Goal: Task Accomplishment & Management: Manage account settings

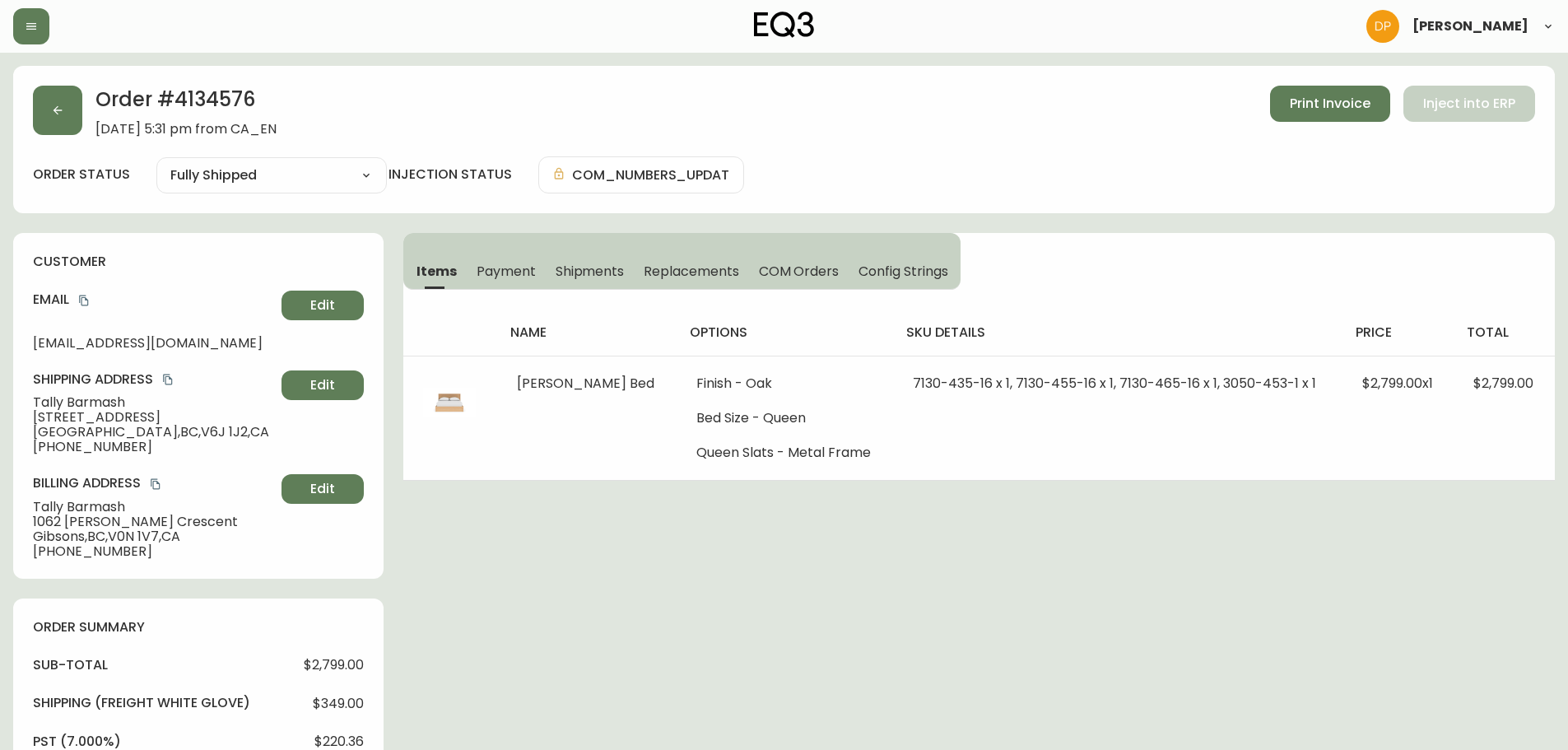
select select "FULLY_SHIPPED"
click at [73, 125] on button "button" at bounding box center [58, 110] width 49 height 49
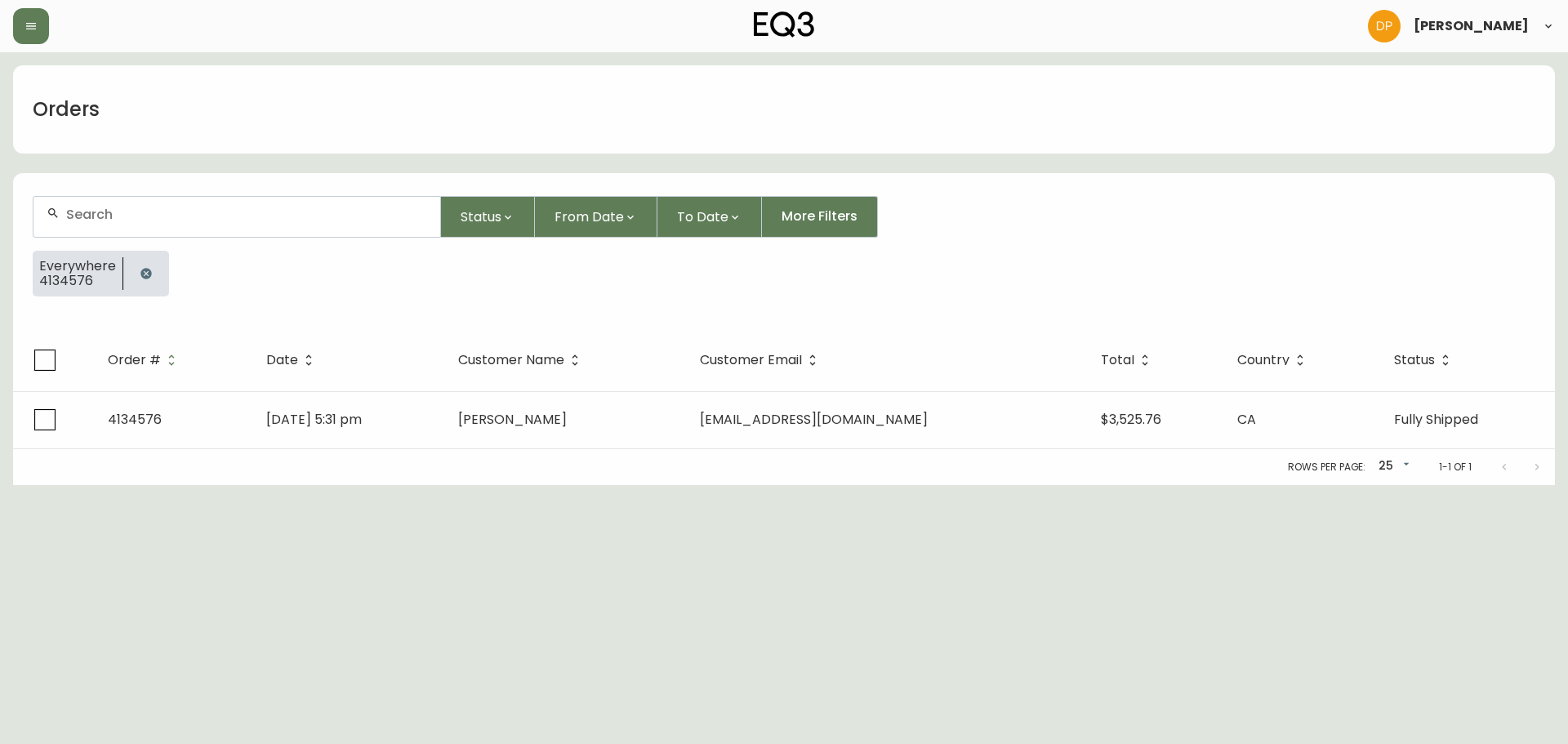
click at [259, 201] on div at bounding box center [237, 216] width 407 height 40
click at [143, 270] on icon "button" at bounding box center [145, 273] width 10 height 10
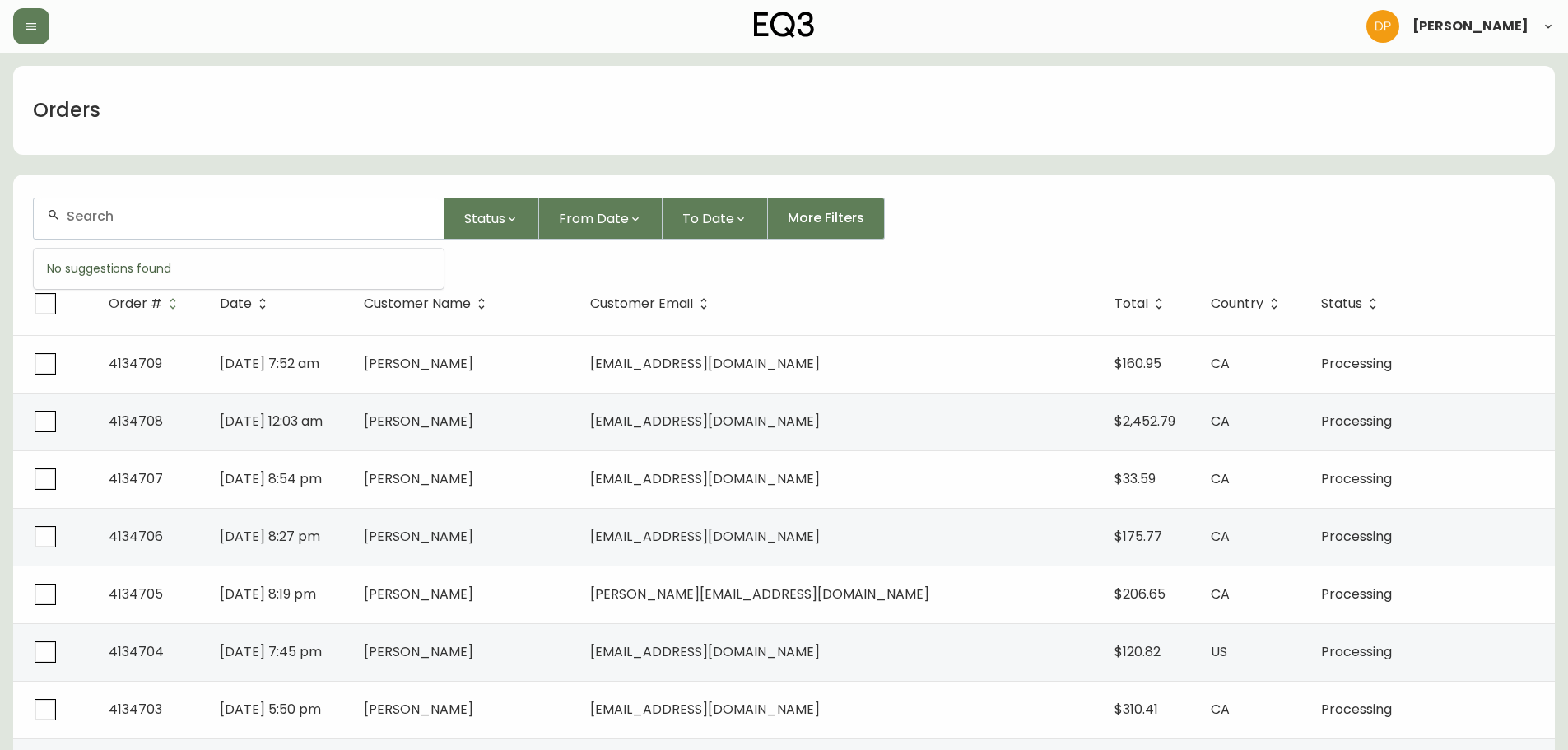
click at [183, 215] on input "text" at bounding box center [249, 216] width 364 height 15
paste input "4134672"
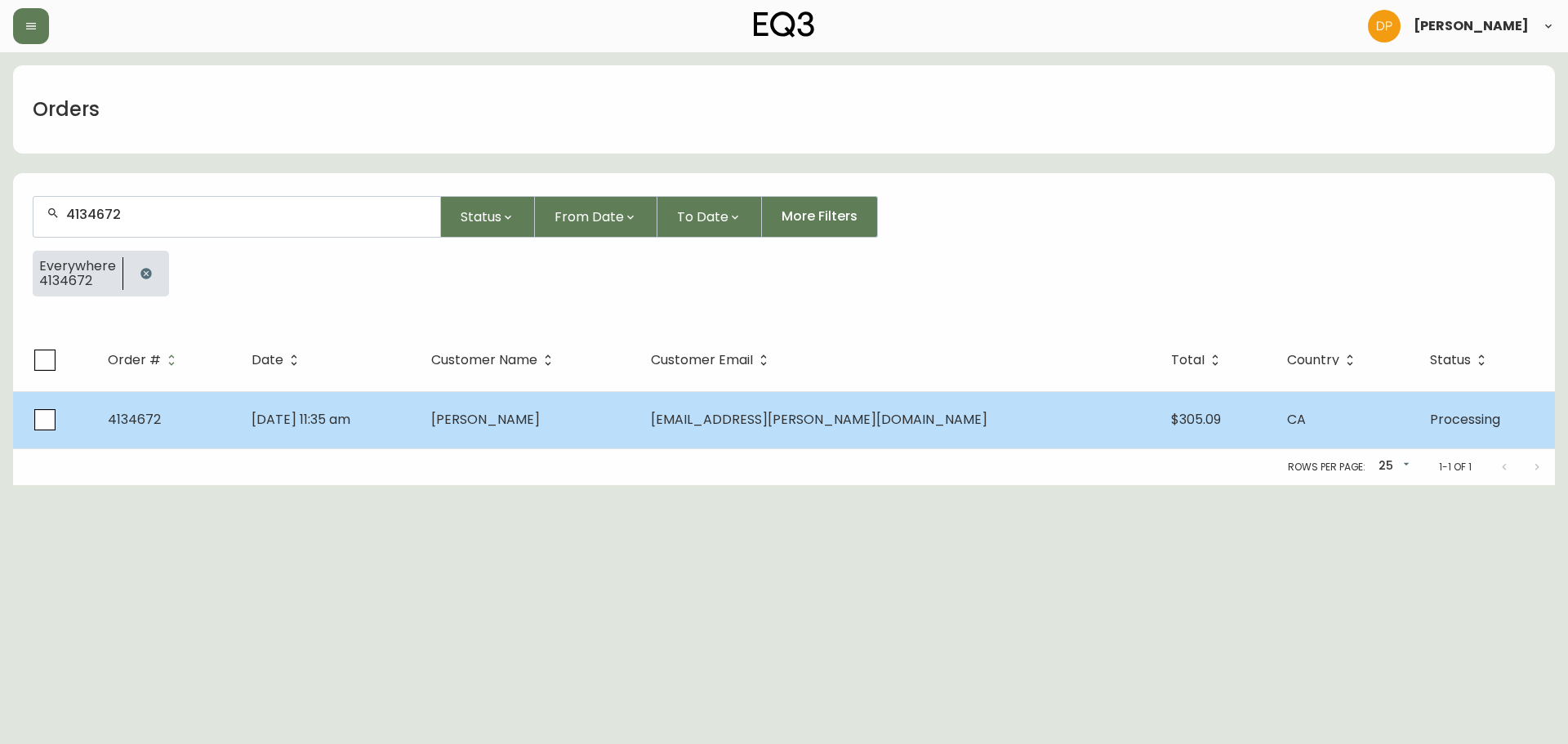
type input "4134672"
click at [418, 418] on td "Aug 16 2025, 11:35 am" at bounding box center [328, 419] width 179 height 57
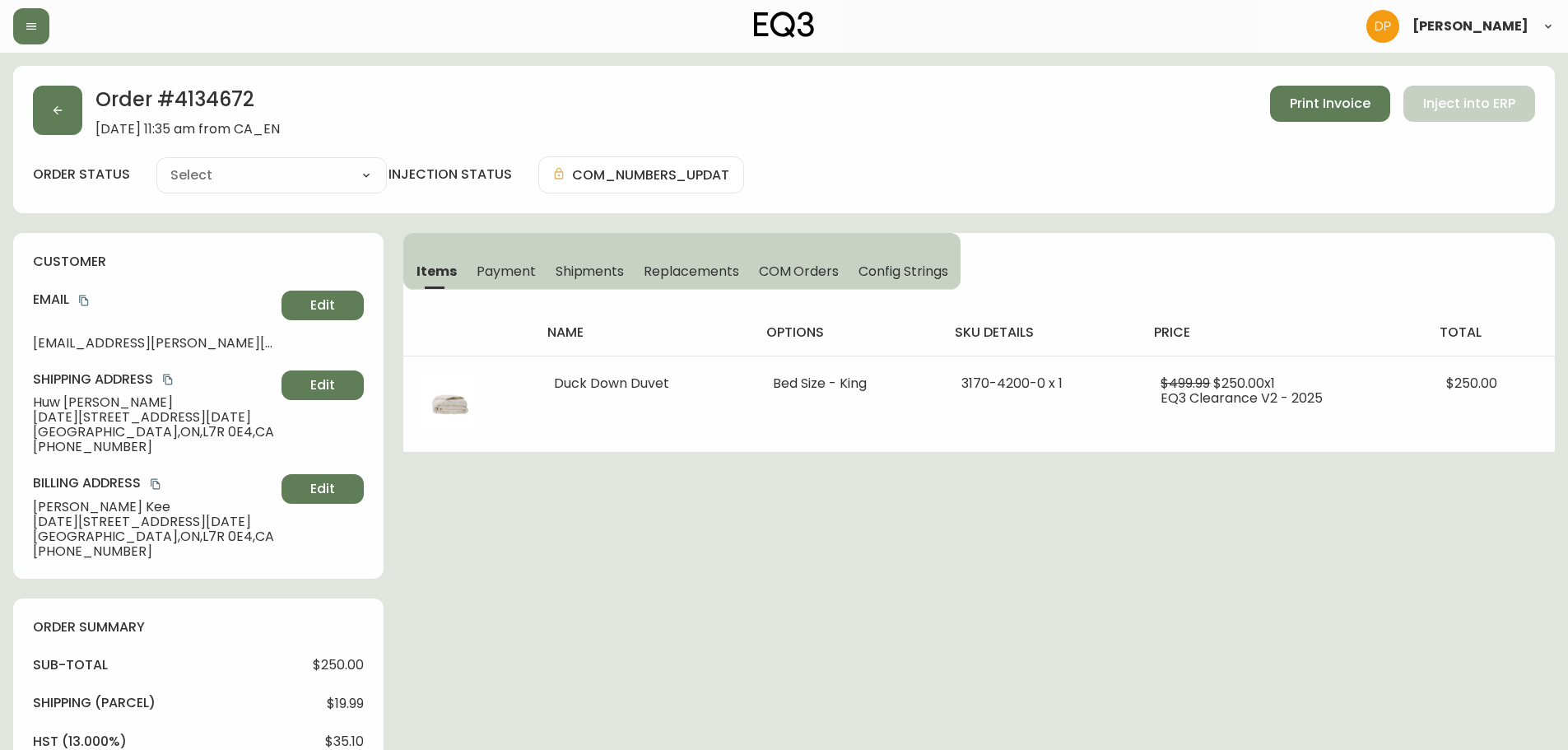
type input "Processing"
select select "PROCESSING"
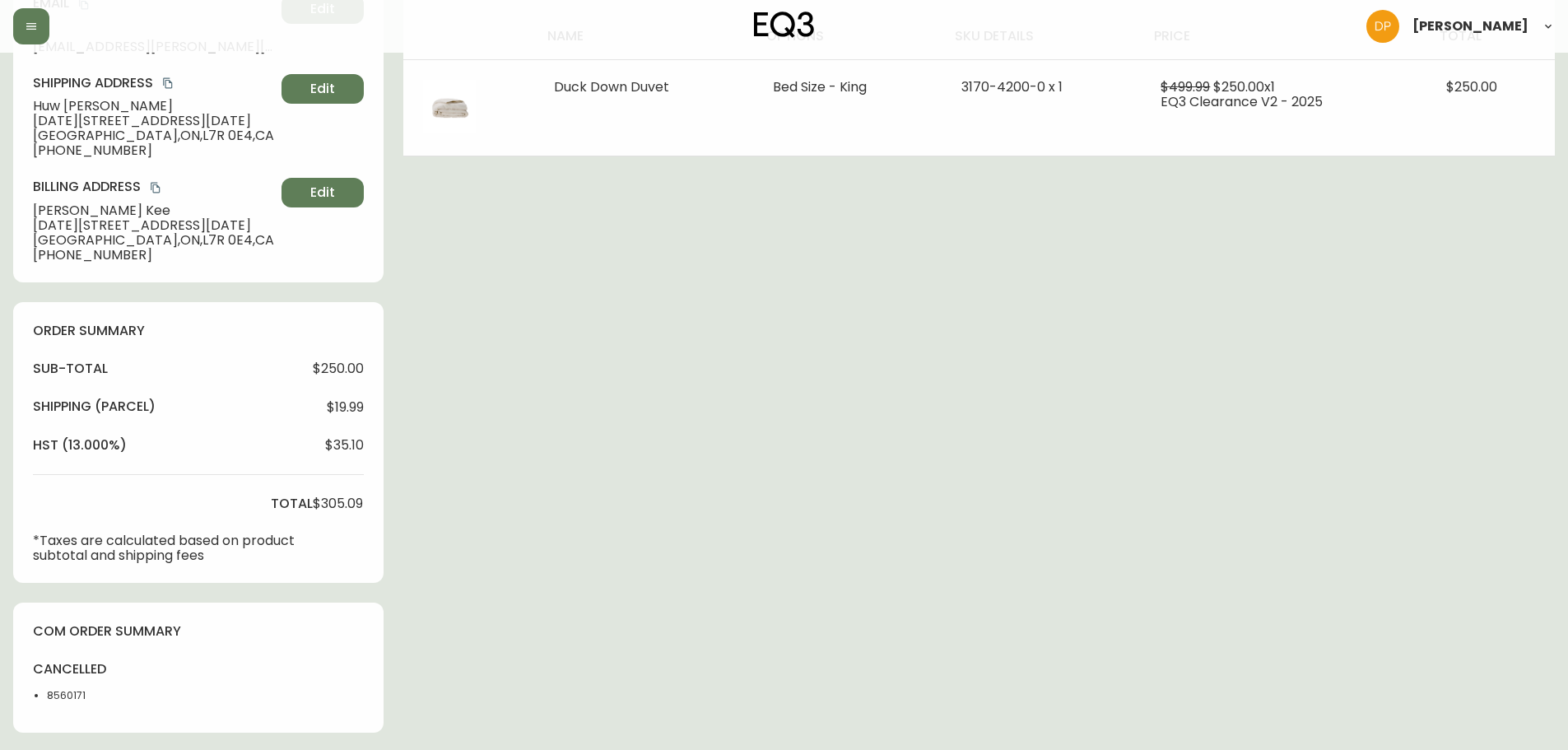
scroll to position [247, 0]
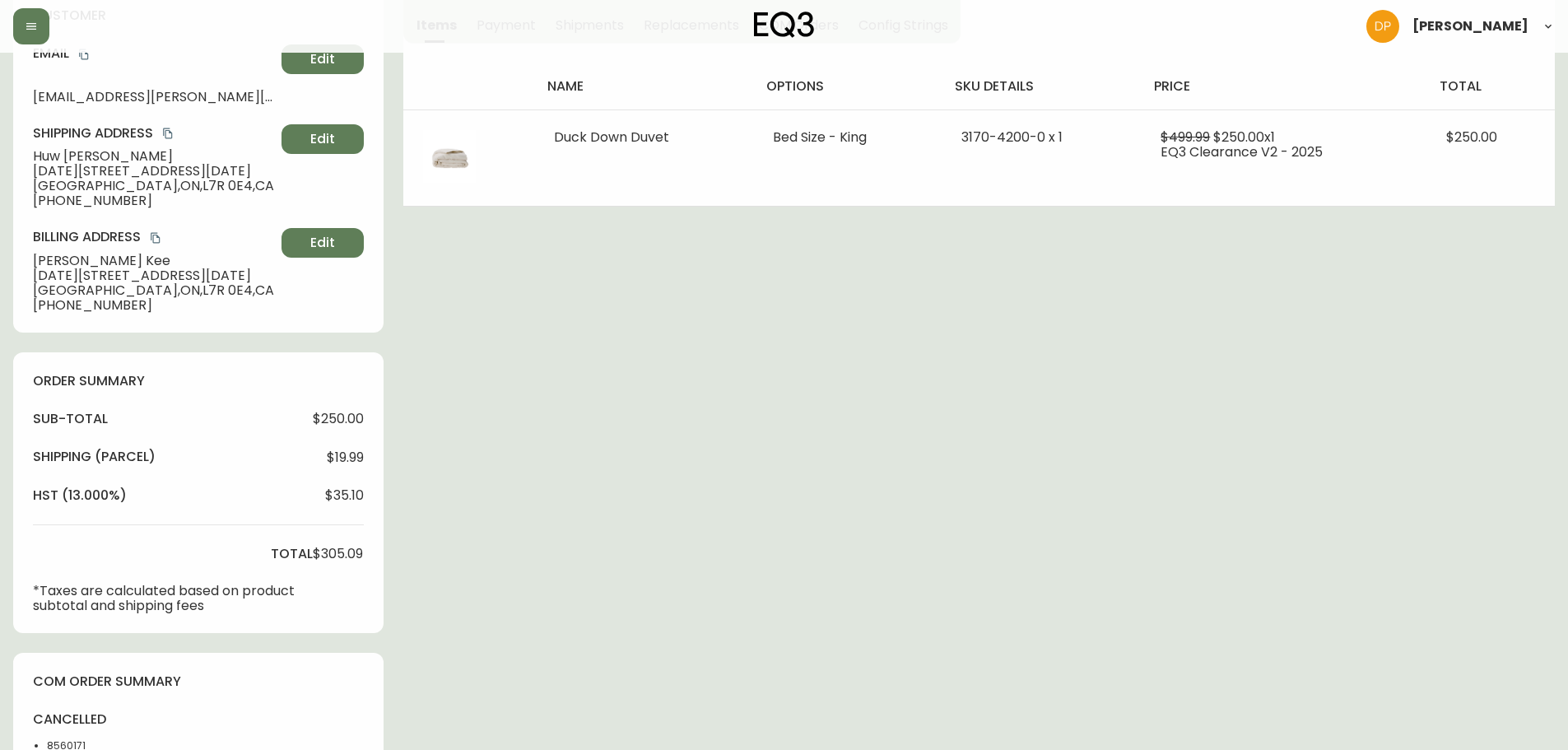
click at [61, 340] on div "Order # 4134672 August 16, 2025 at 11:35 am from CA_EN Print Invoice Inject int…" at bounding box center [784, 532] width 1542 height 1424
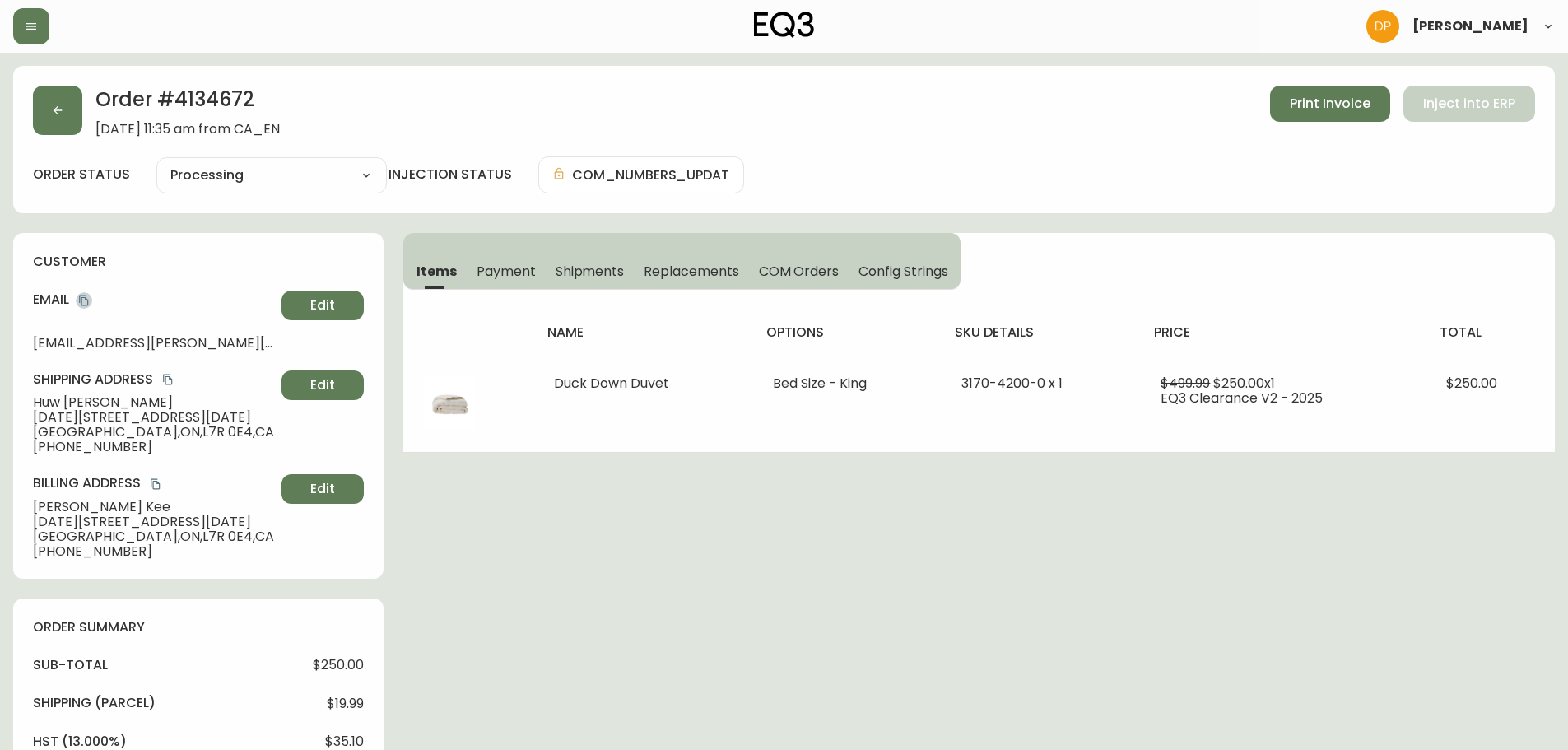
click at [88, 295] on icon "copy" at bounding box center [83, 301] width 11 height 11
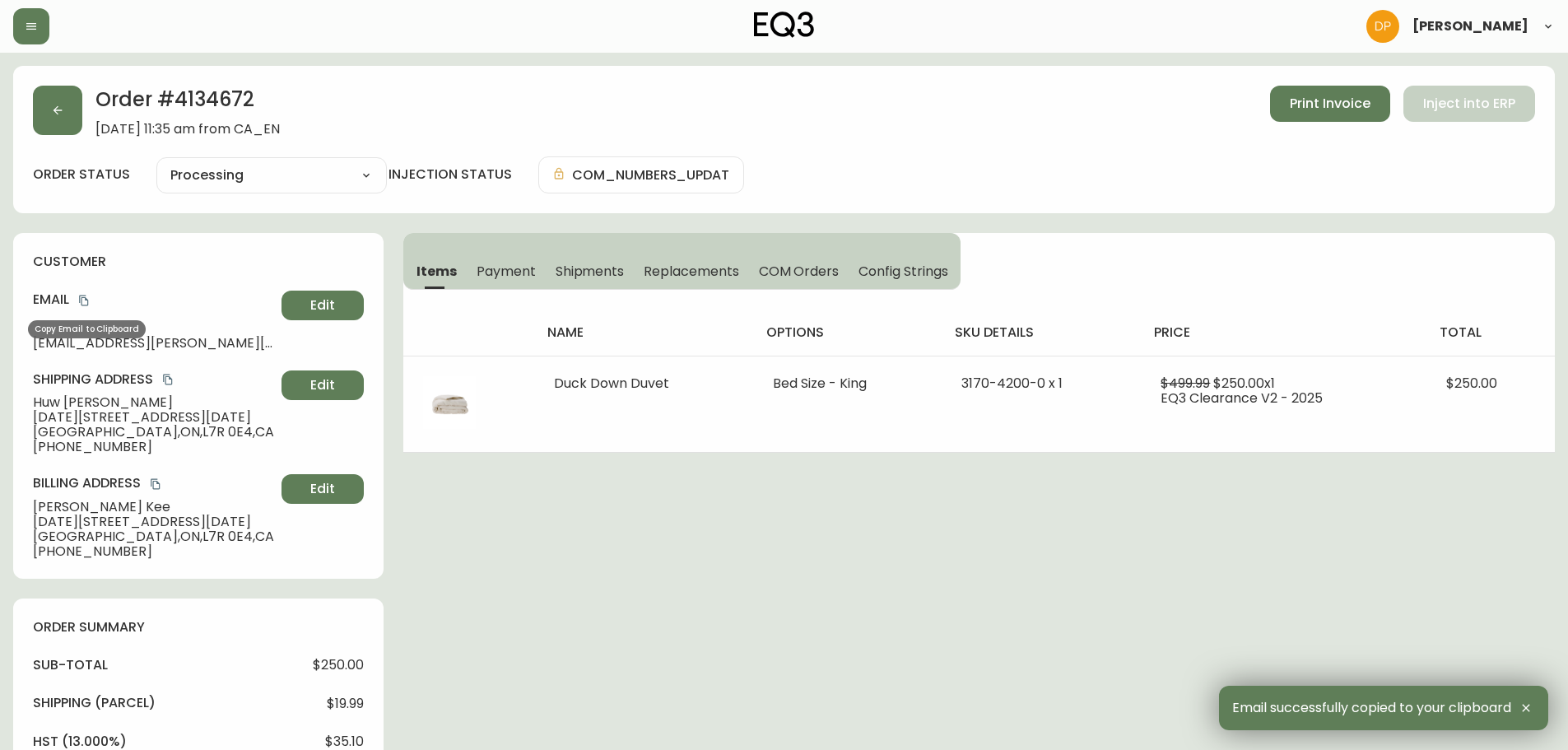
click at [80, 303] on icon "copy" at bounding box center [83, 301] width 11 height 11
click at [56, 90] on button "button" at bounding box center [58, 110] width 49 height 49
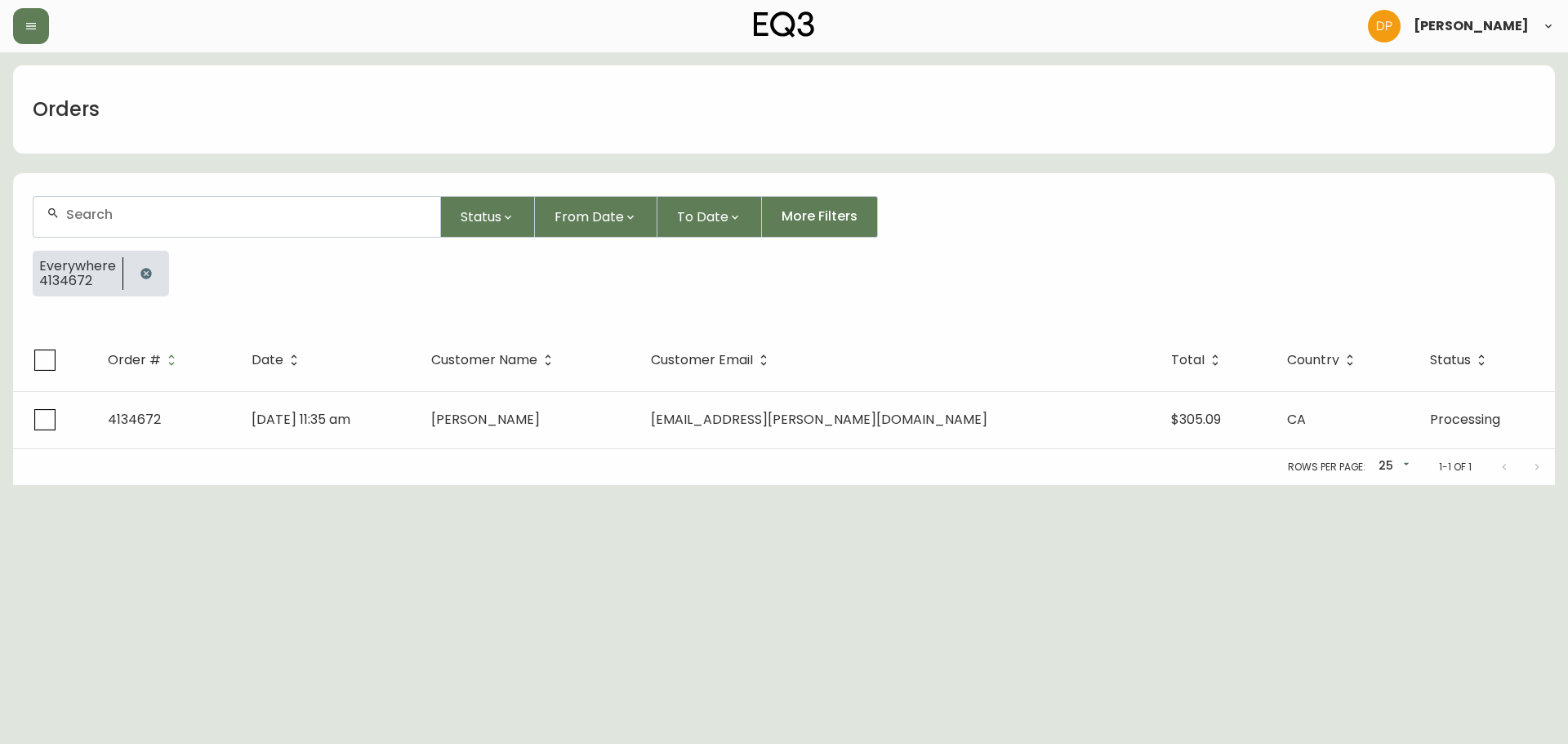
drag, startPoint x: 298, startPoint y: 206, endPoint x: 185, endPoint y: 237, distance: 117.2
click at [296, 206] on div at bounding box center [237, 216] width 407 height 40
click at [138, 264] on button "button" at bounding box center [146, 273] width 33 height 33
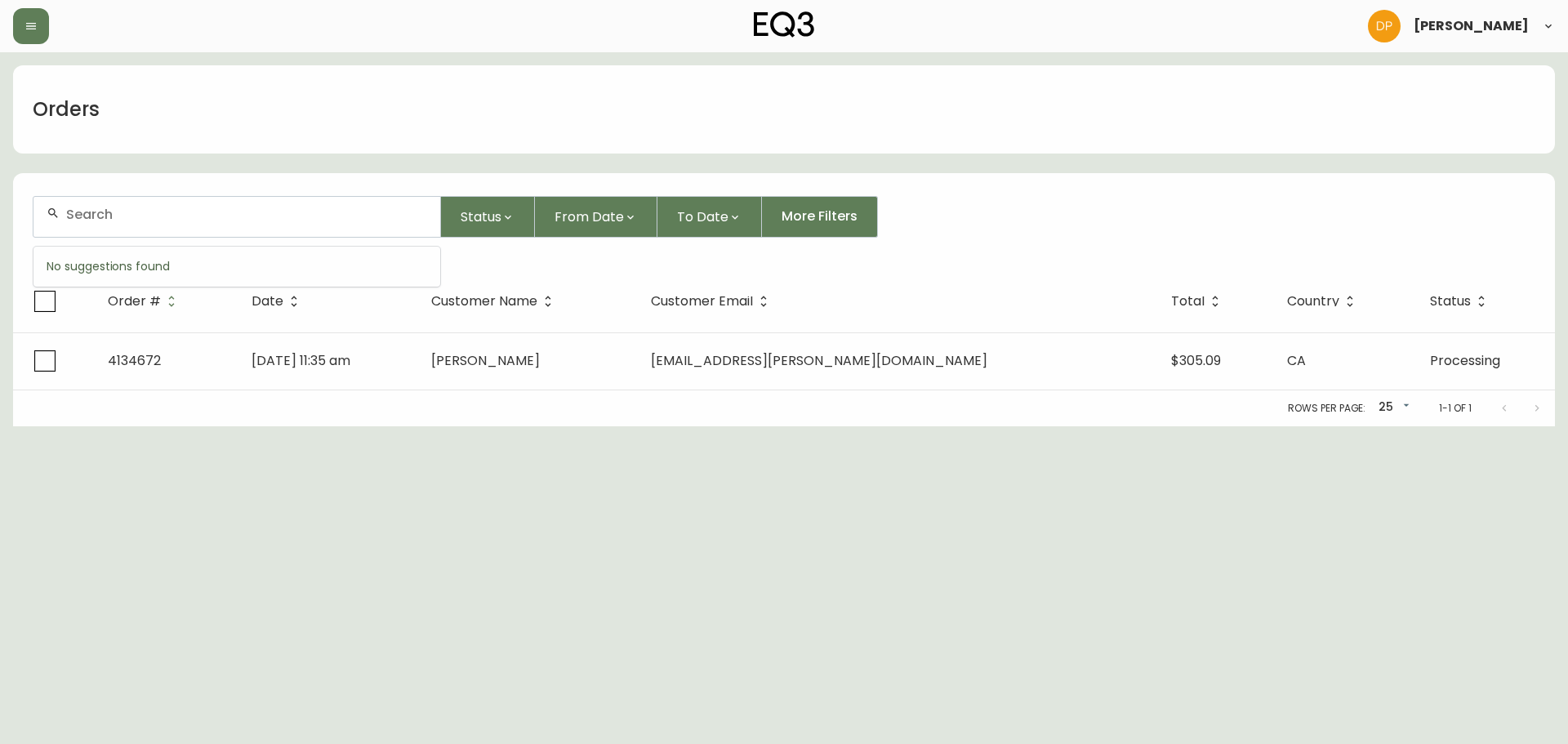
click at [158, 217] on input "text" at bounding box center [247, 214] width 361 height 15
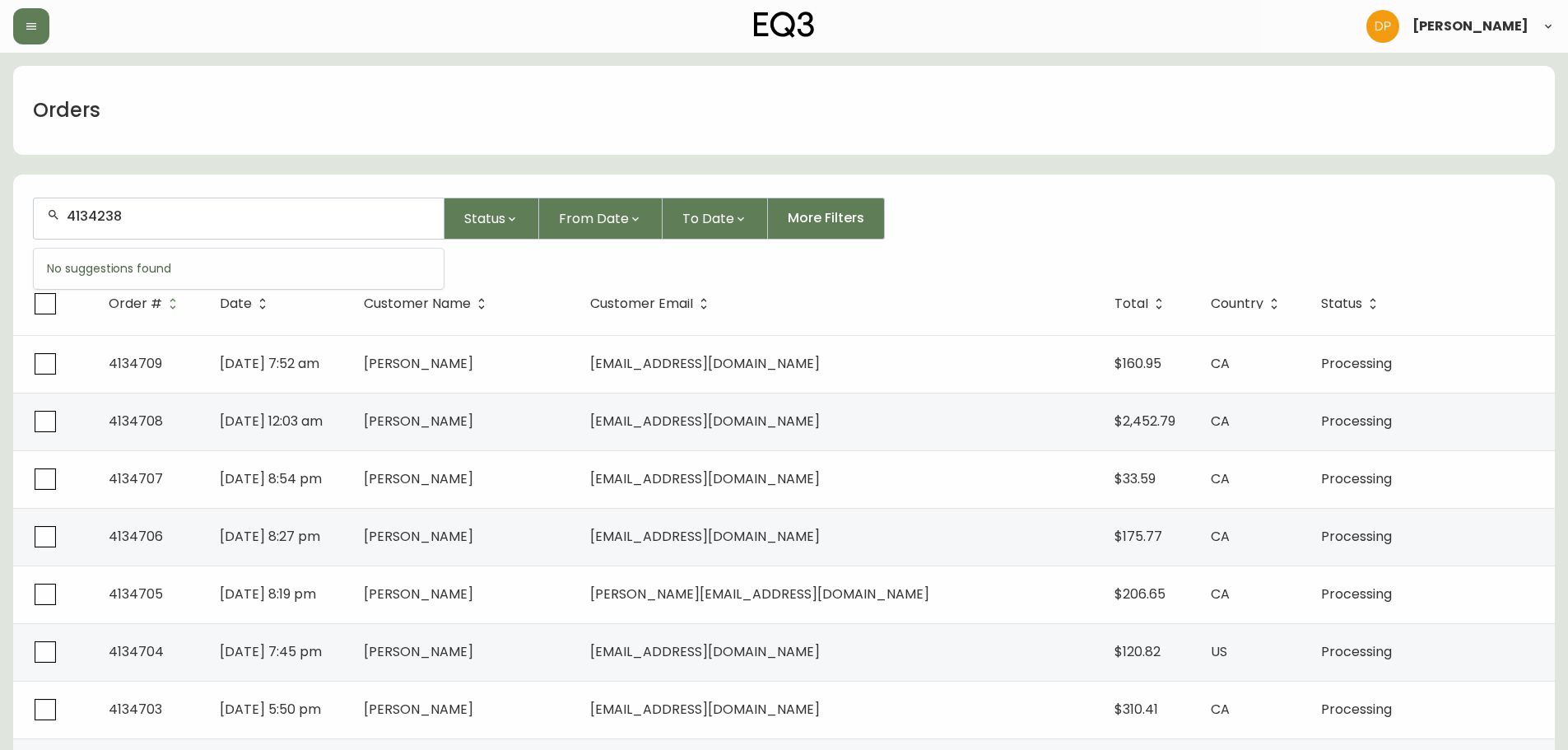
type input "4134238"
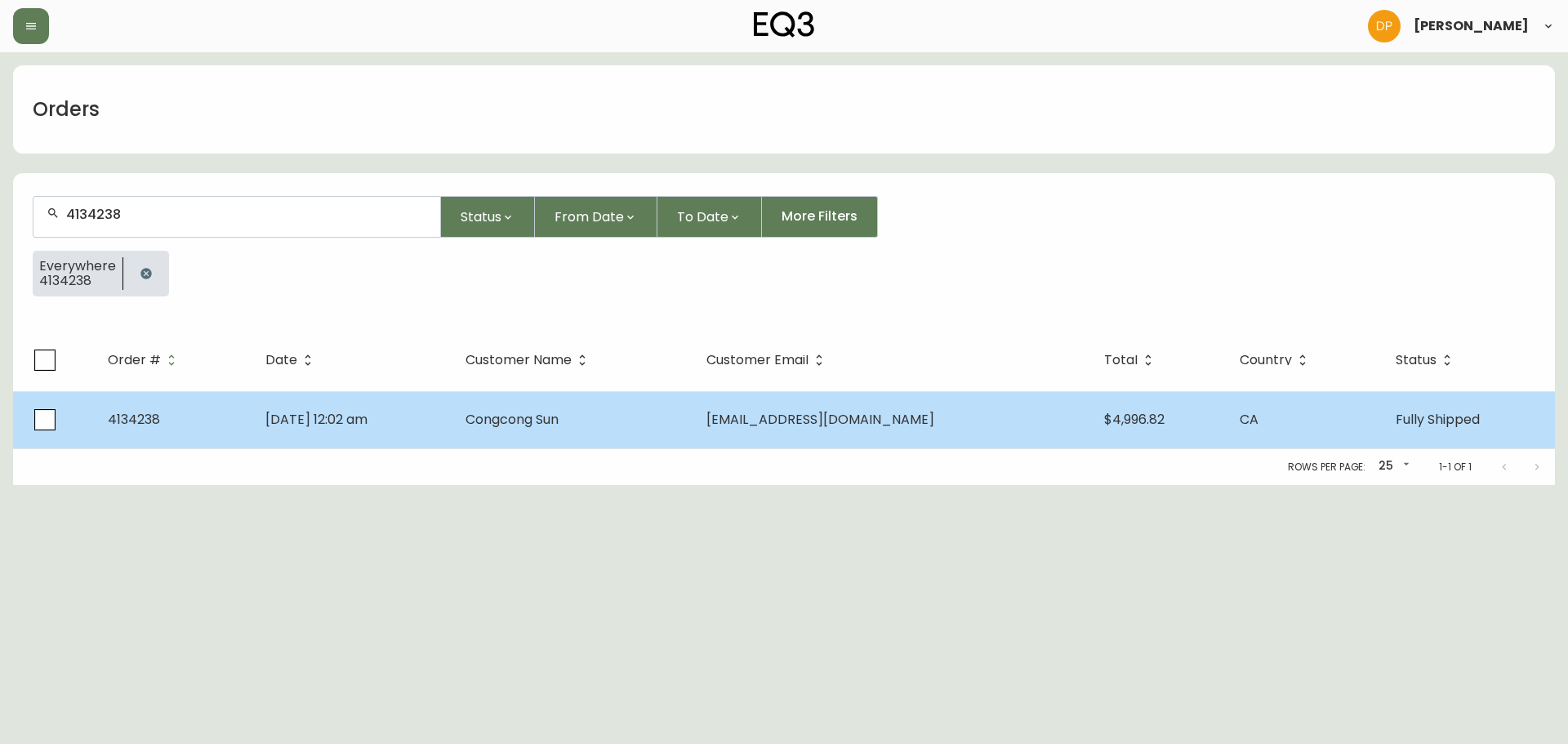
click at [454, 434] on td "Jul 20 2025, 12:02 am" at bounding box center [353, 419] width 201 height 57
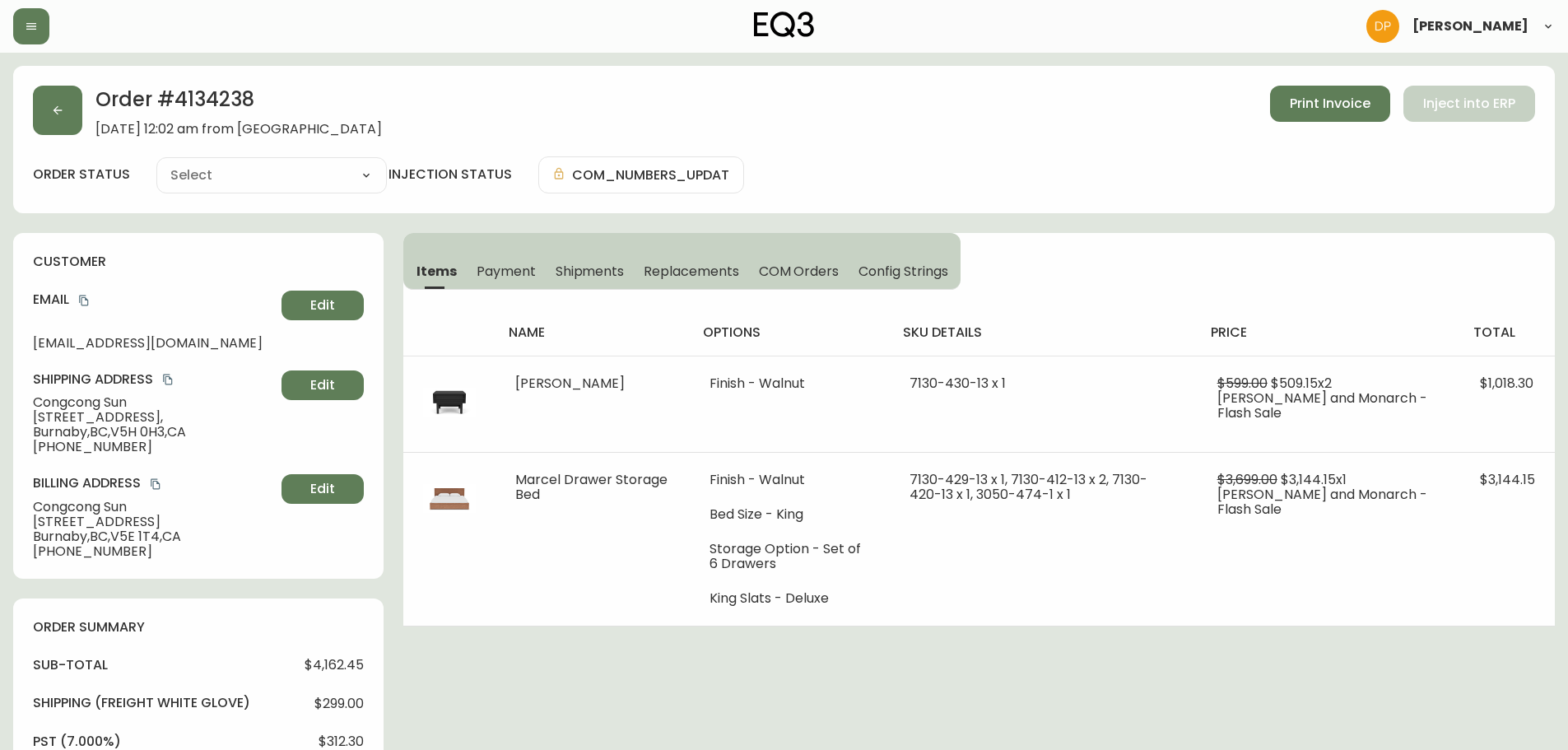
type input "Fully Shipped"
select select "FULLY_SHIPPED"
click at [564, 271] on span "Shipments" at bounding box center [590, 271] width 69 height 17
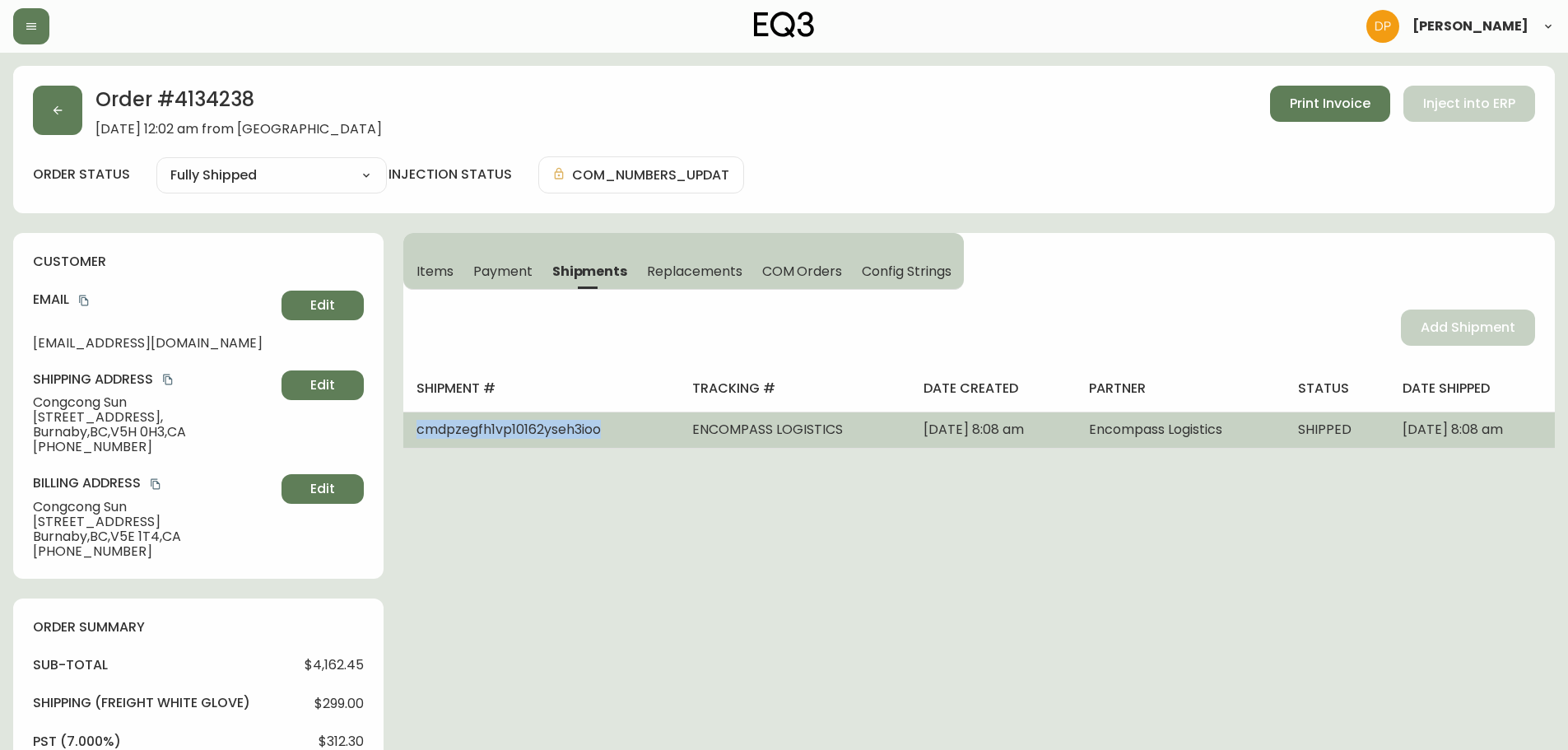
drag, startPoint x: 624, startPoint y: 432, endPoint x: 418, endPoint y: 436, distance: 206.0
click at [418, 436] on td "cmdpzegfh1vp10162yseh3ioo" at bounding box center [541, 430] width 276 height 36
copy span "cmdpzegfh1vp10162yseh3ioo"
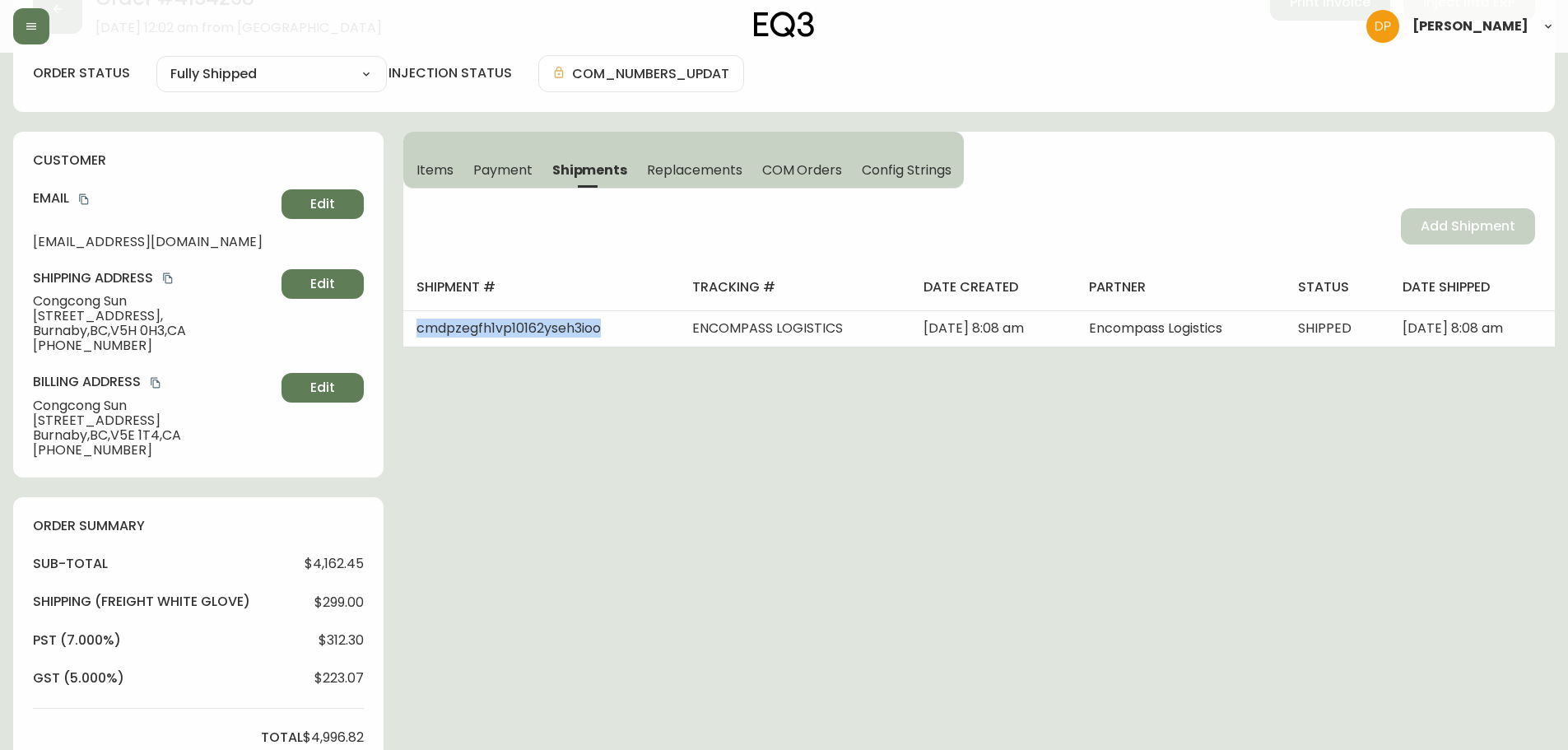
scroll to position [247, 0]
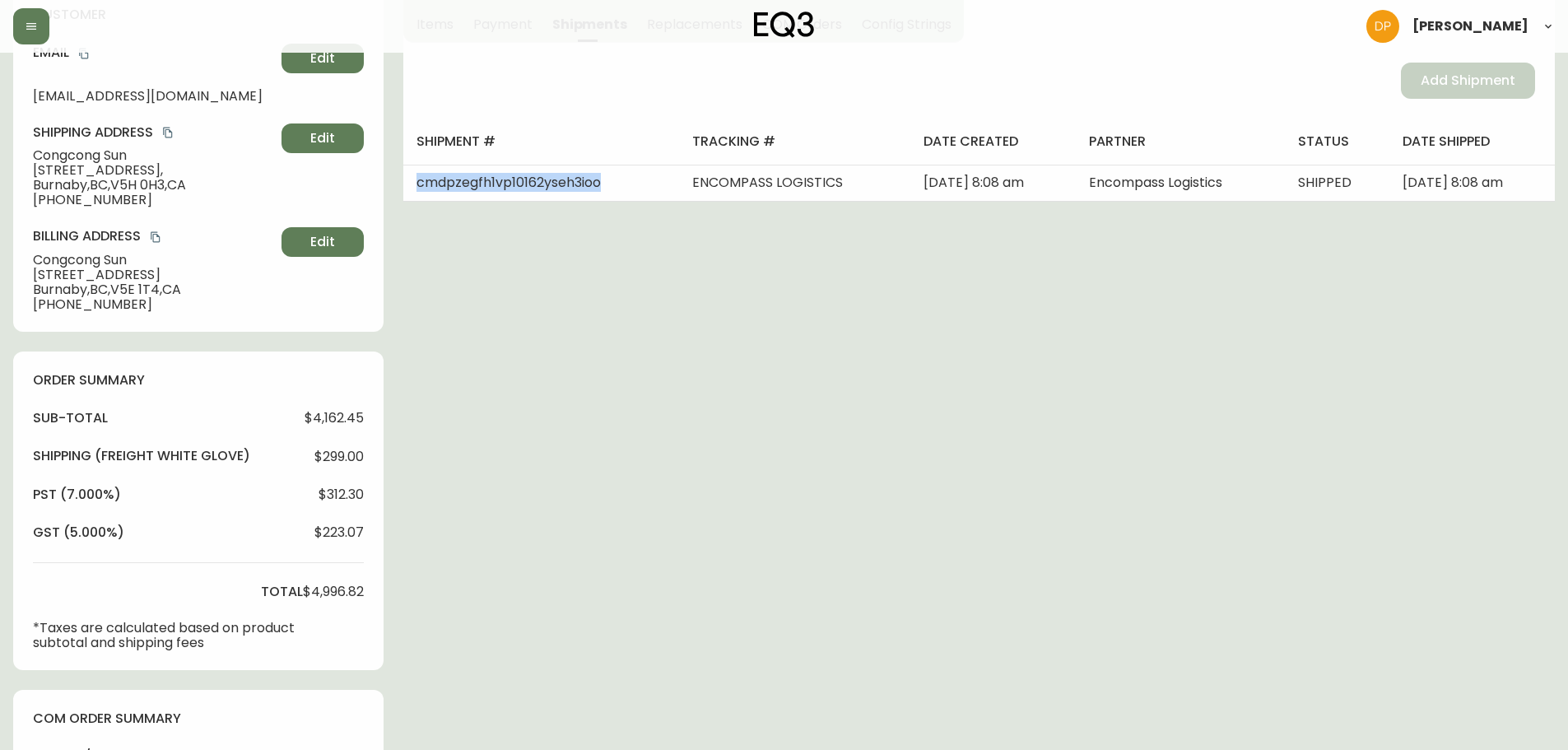
drag, startPoint x: 443, startPoint y: 669, endPoint x: 304, endPoint y: 508, distance: 212.7
click at [441, 672] on div "Order # 4134238 July 20, 2025 at 12:02 am from CA_EN Print Invoice Inject into …" at bounding box center [784, 648] width 1542 height 1658
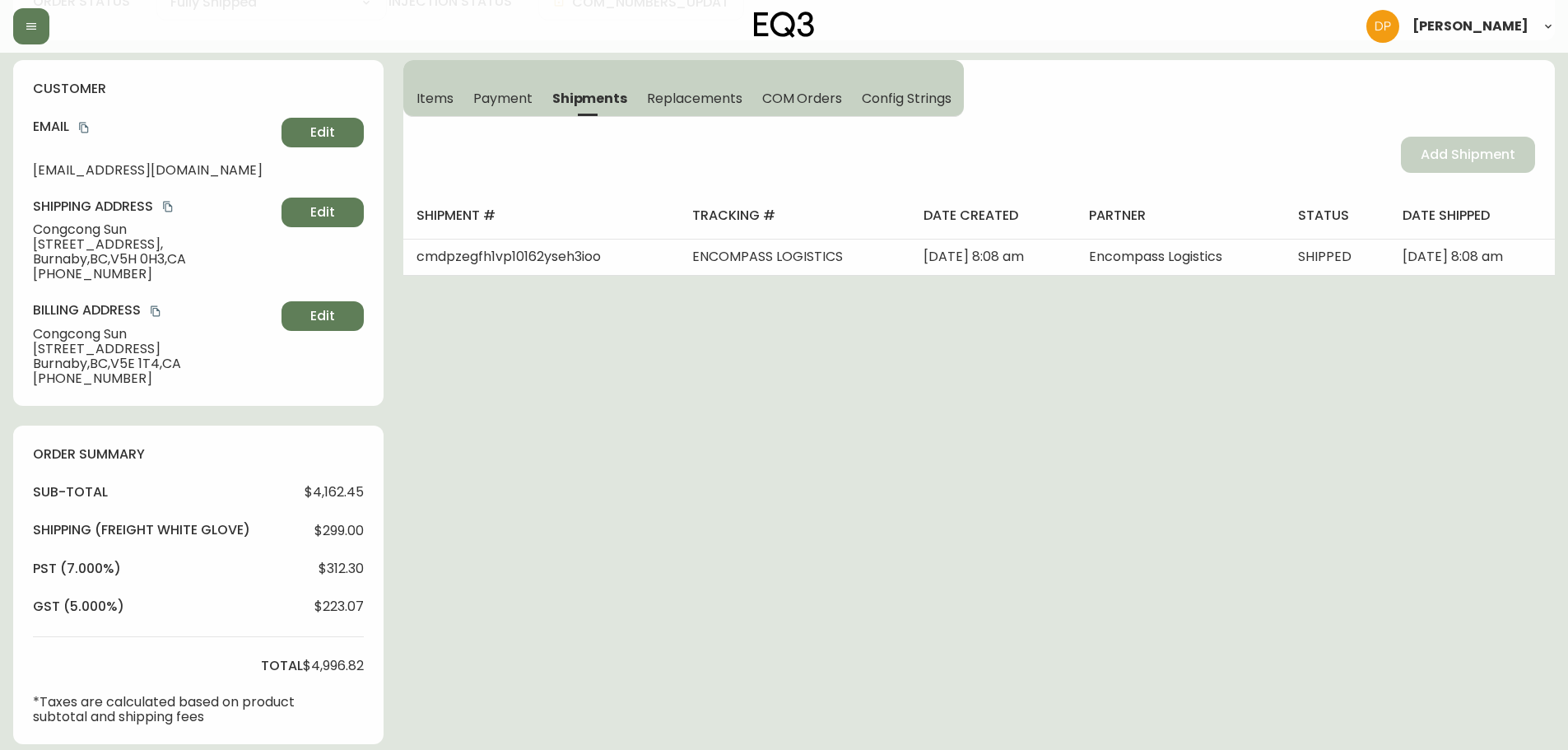
scroll to position [0, 0]
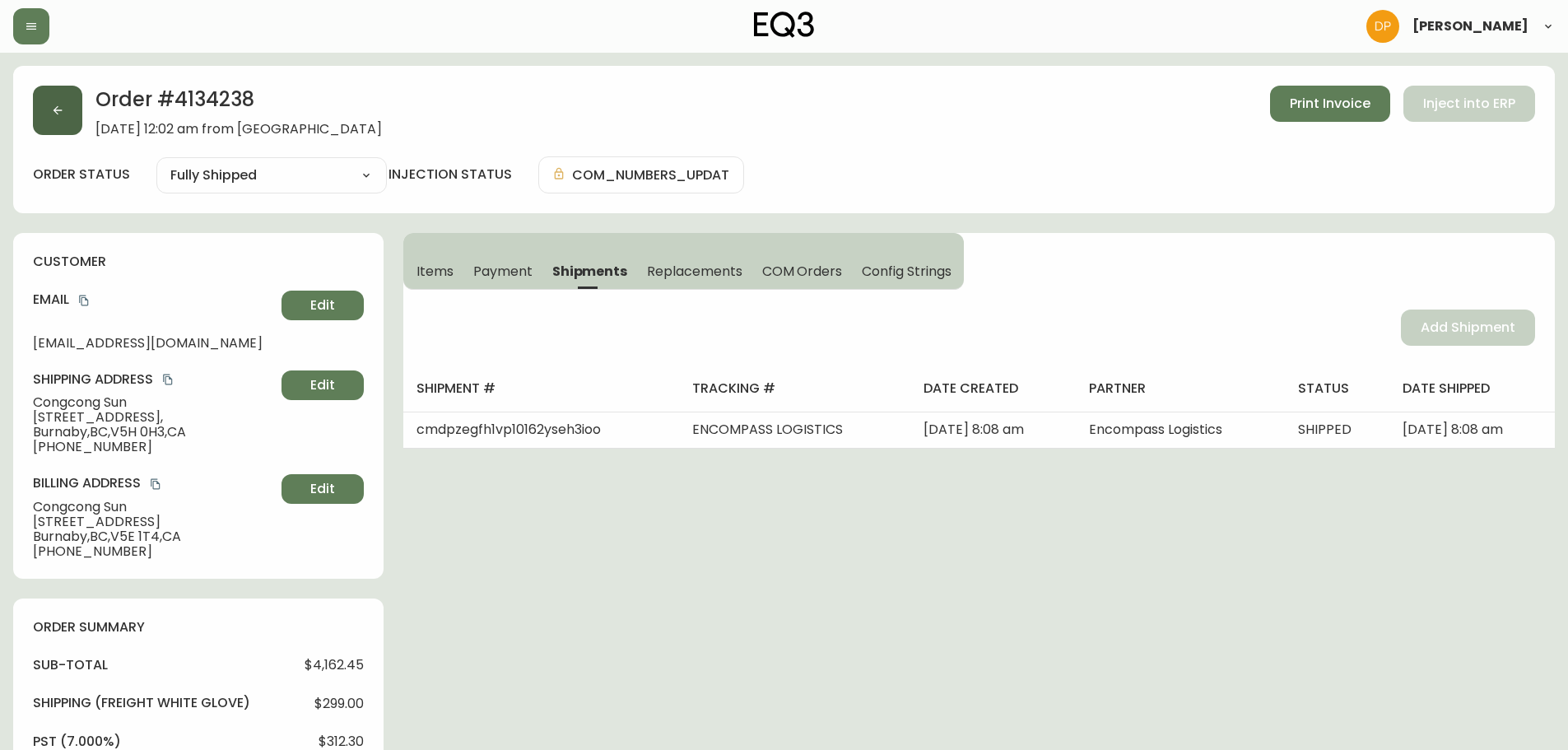
click at [61, 110] on icon "button" at bounding box center [58, 110] width 13 height 13
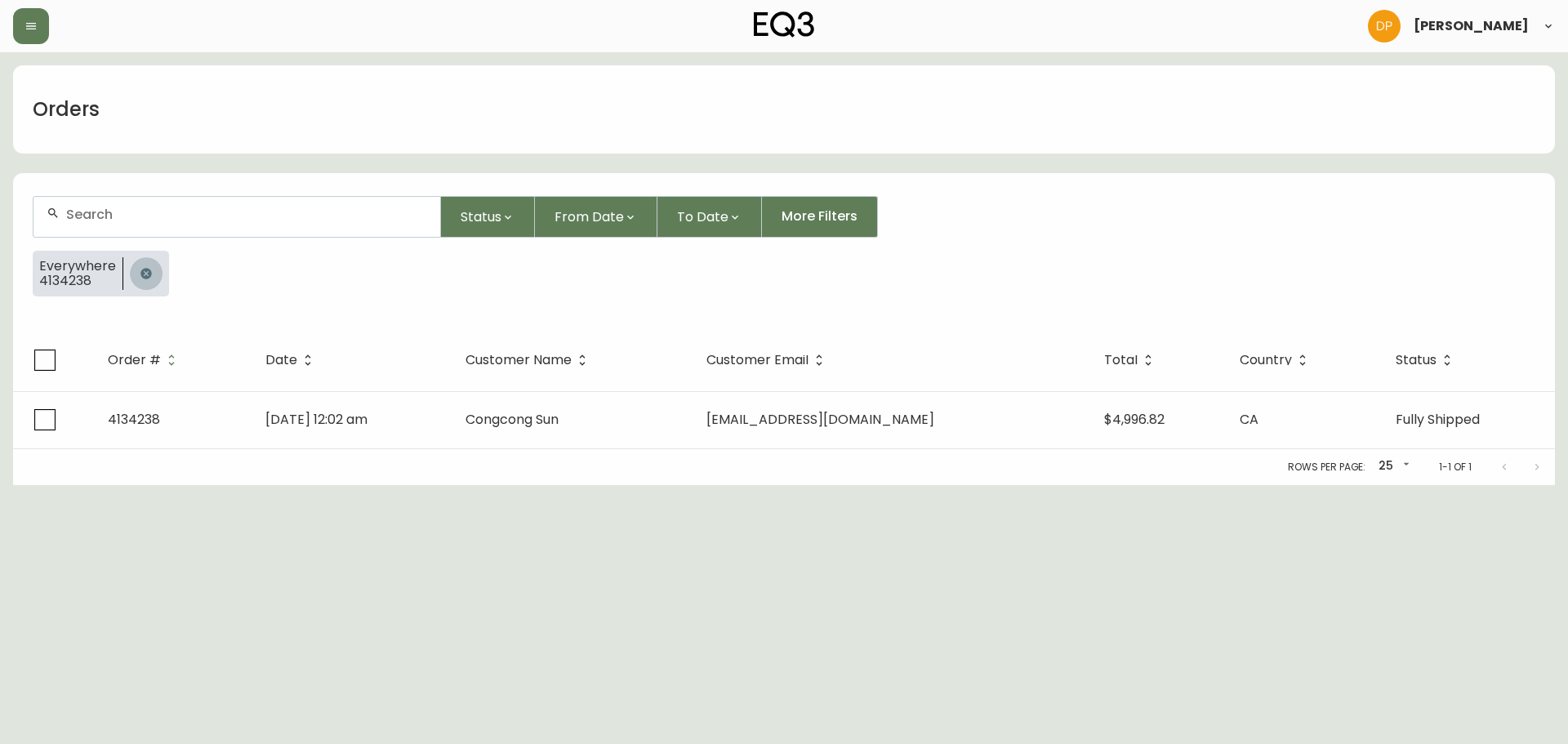
click at [140, 274] on icon "button" at bounding box center [145, 273] width 10 height 10
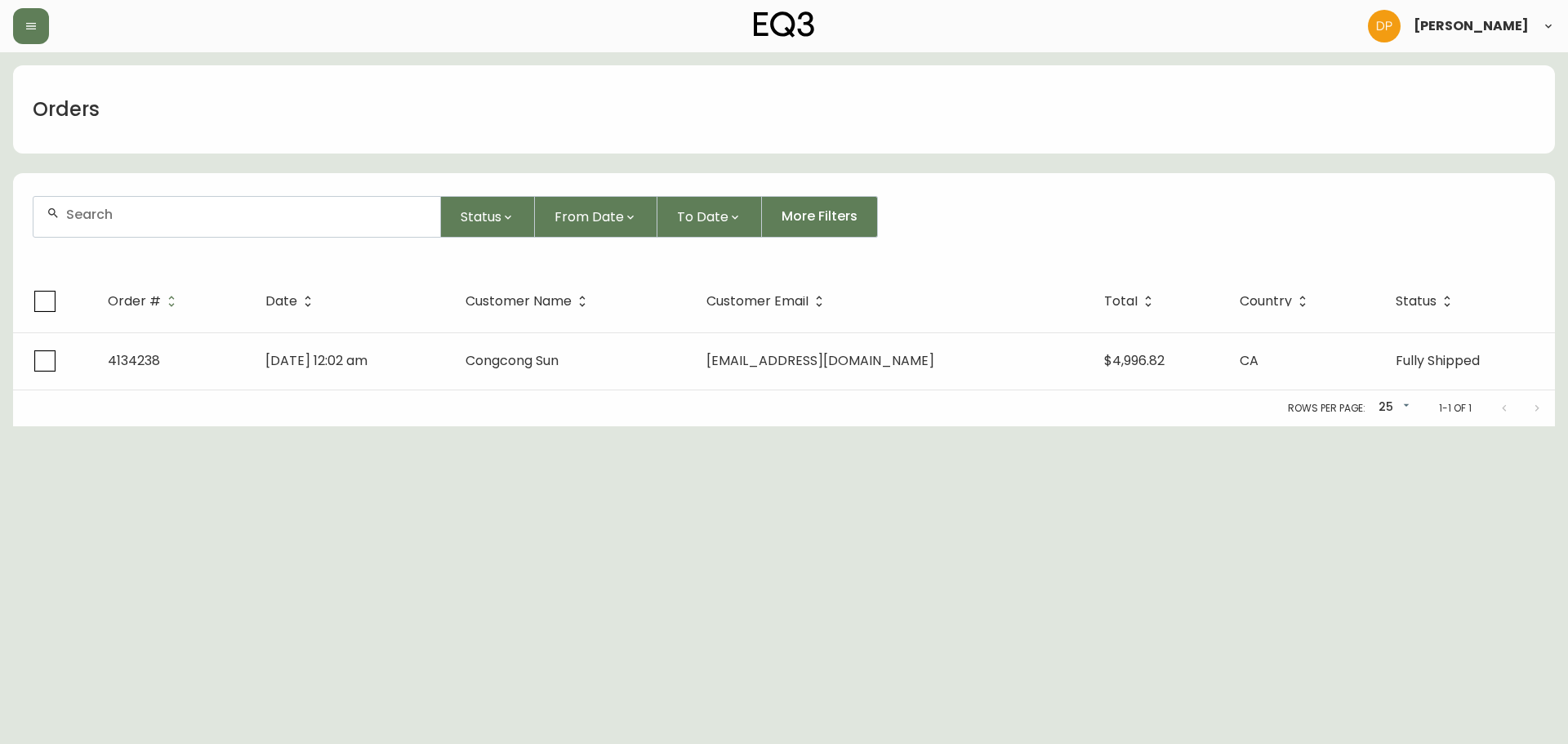
click at [120, 208] on input "text" at bounding box center [247, 214] width 361 height 15
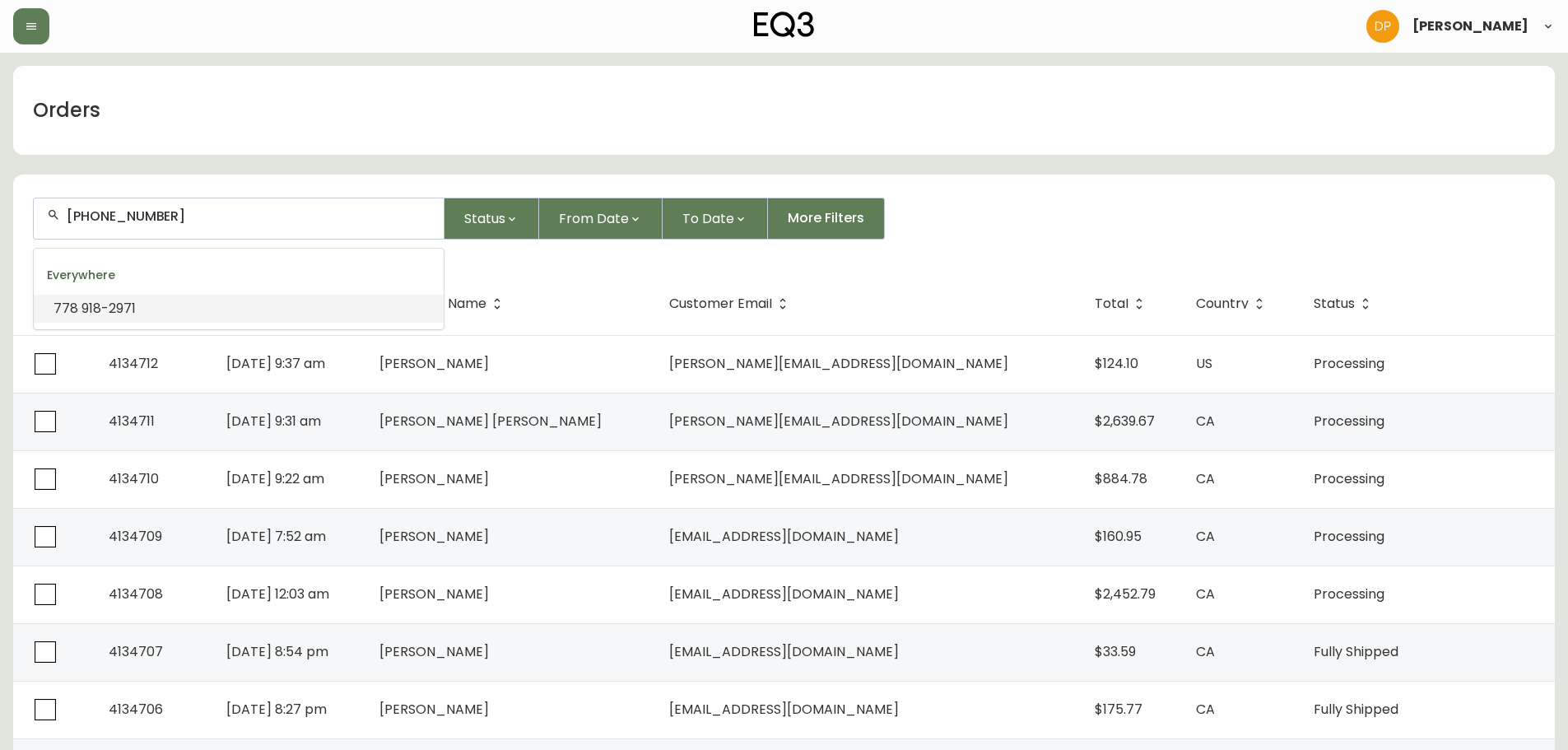
click at [97, 219] on input "778 918-2971" at bounding box center [249, 216] width 364 height 15
click at [114, 214] on input "778918-2971" at bounding box center [249, 216] width 364 height 15
type input "7789182971"
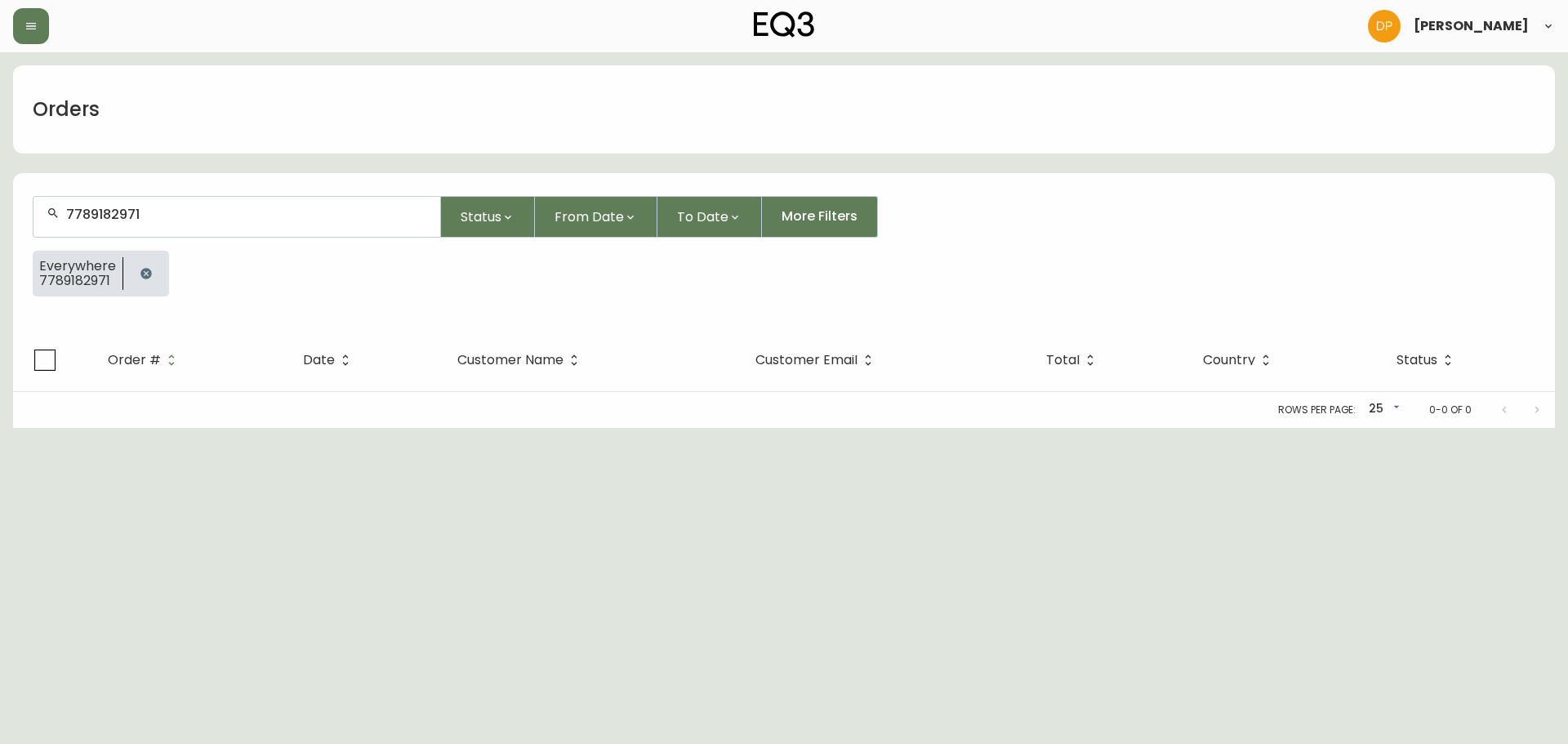
click at [264, 428] on html "Danielle Pico Orders 7789182971 Status From Date To Date More Filters Everywher…" at bounding box center [784, 214] width 1568 height 428
click at [152, 275] on button "button" at bounding box center [146, 273] width 33 height 33
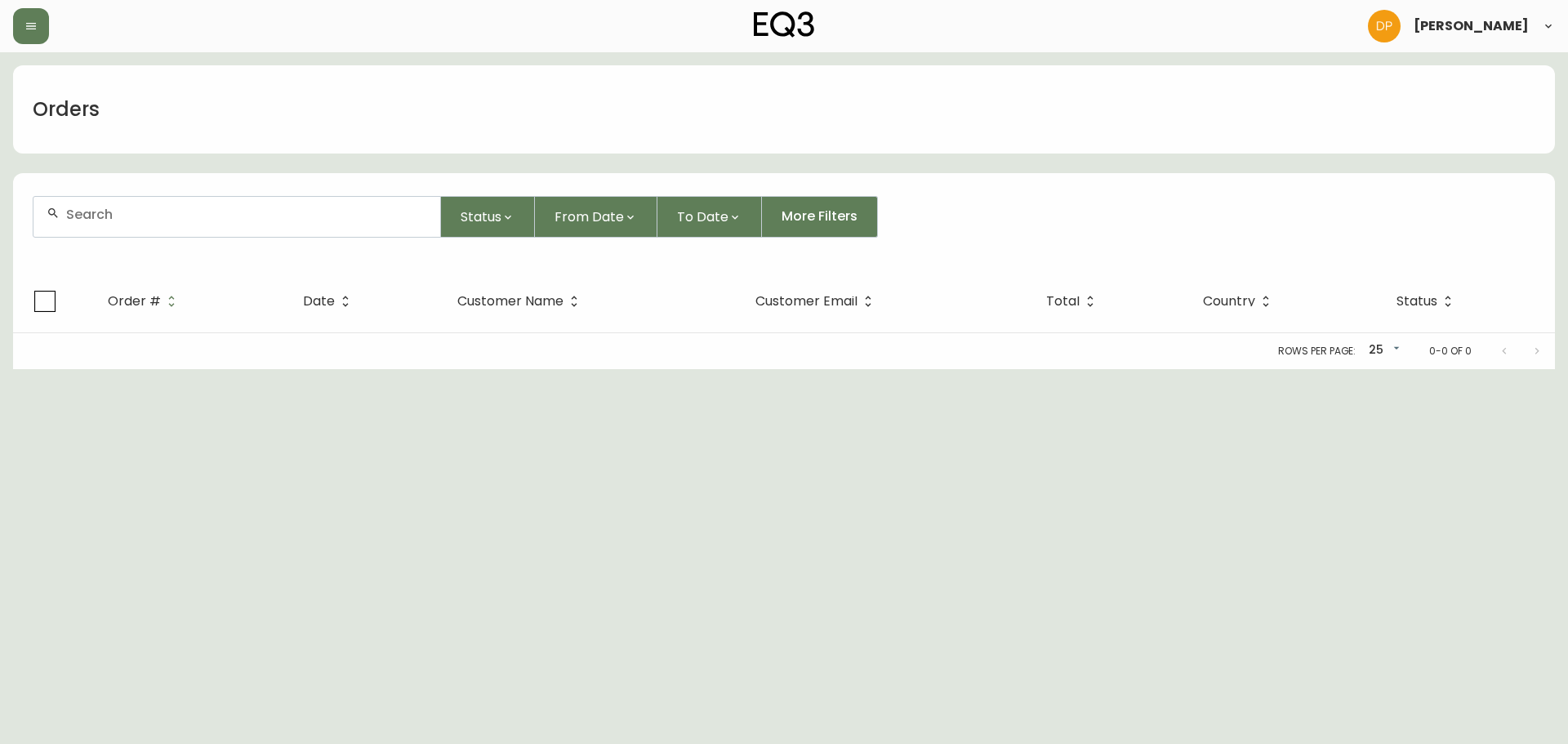
click at [142, 221] on input "text" at bounding box center [247, 214] width 361 height 15
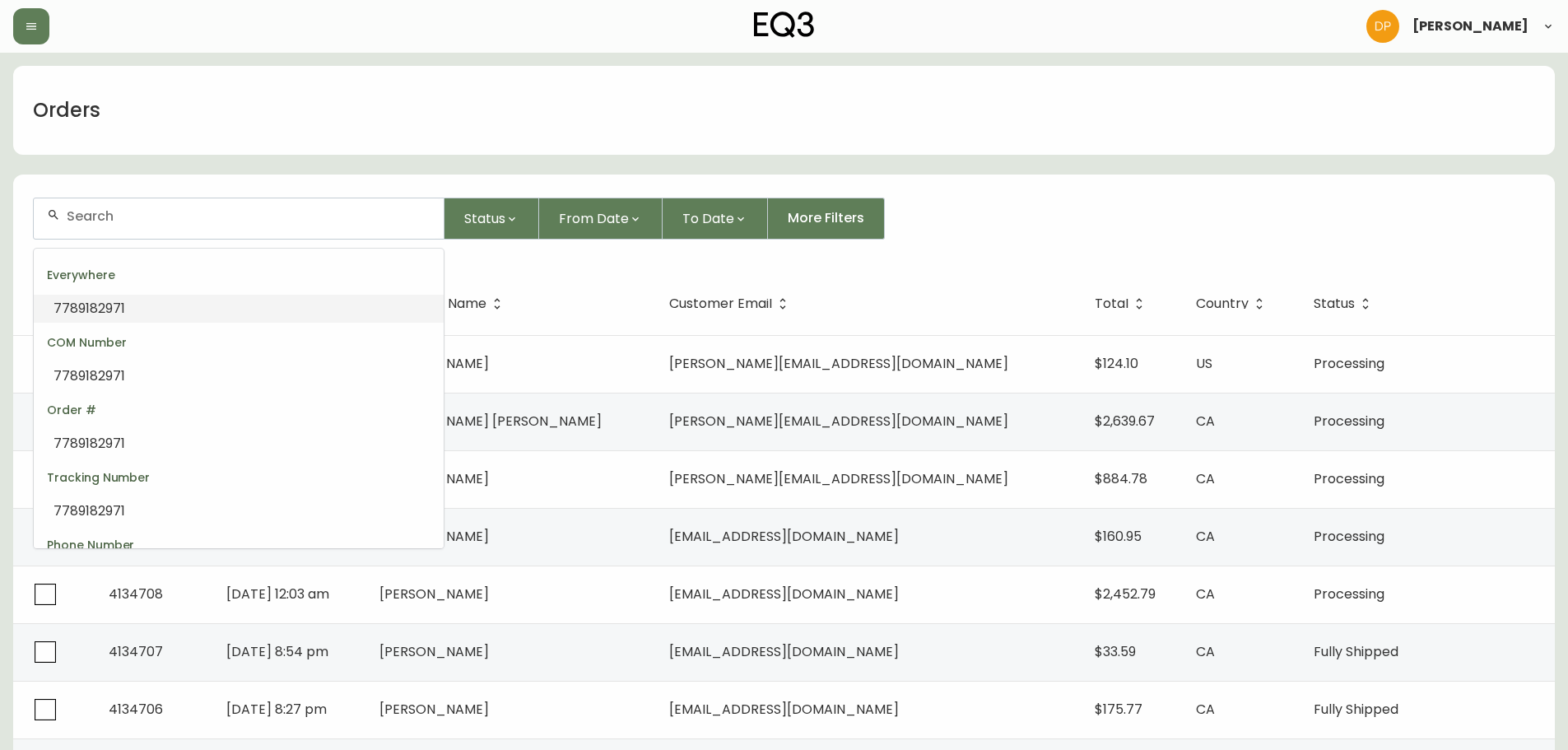
paste input "4133293"
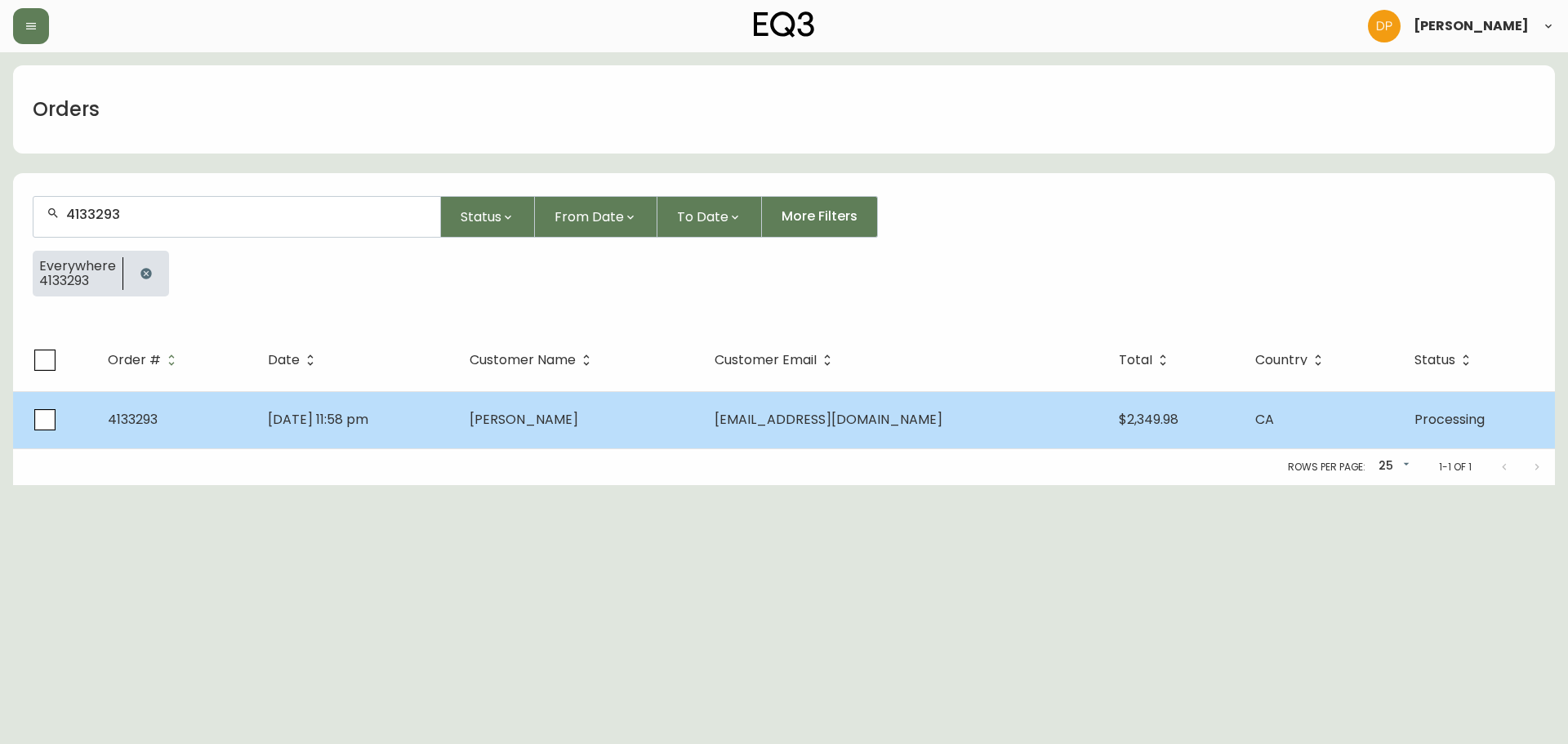
type input "4133293"
click at [368, 415] on span "May 25 2025, 11:58 pm" at bounding box center [318, 419] width 101 height 19
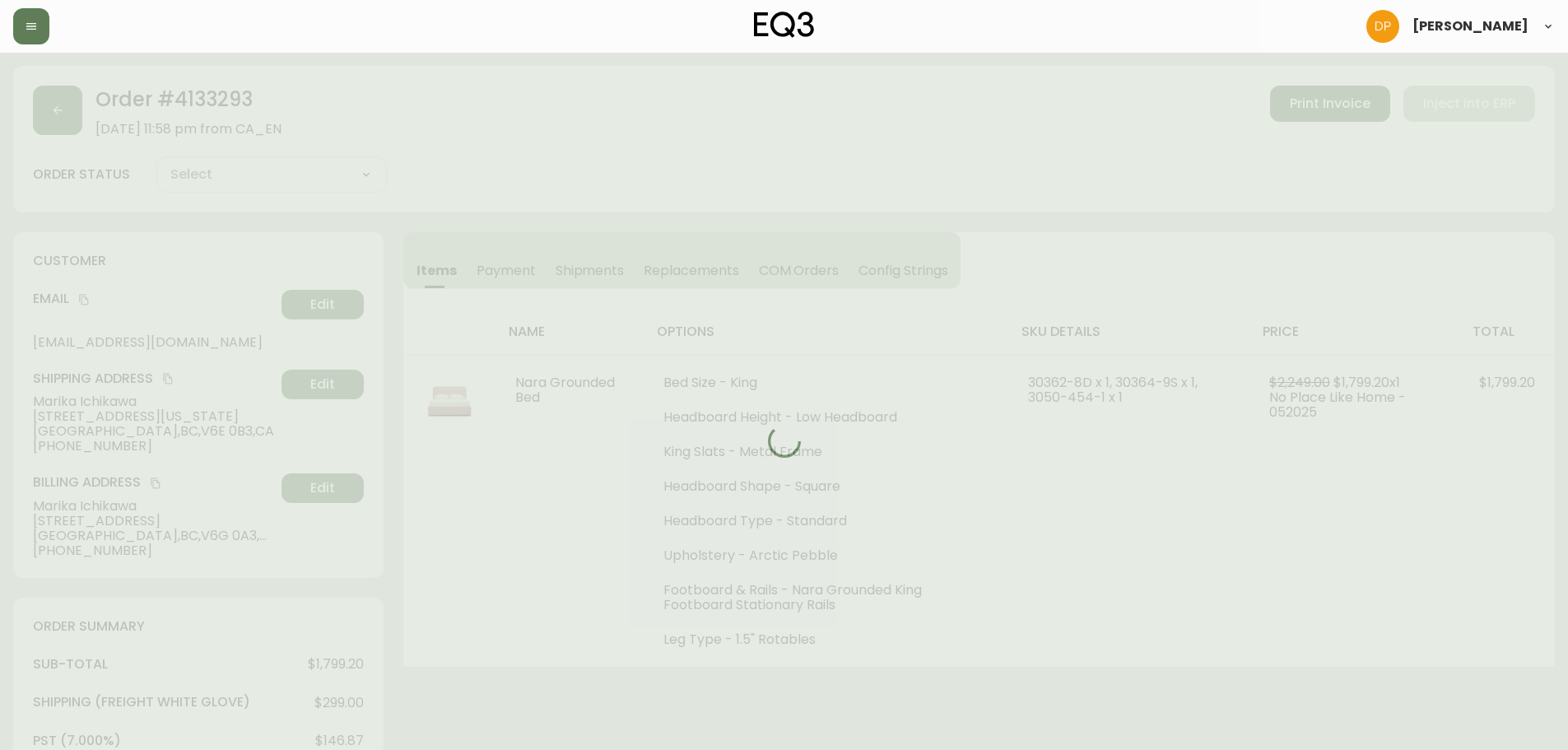
type input "Processing"
select select "PROCESSING"
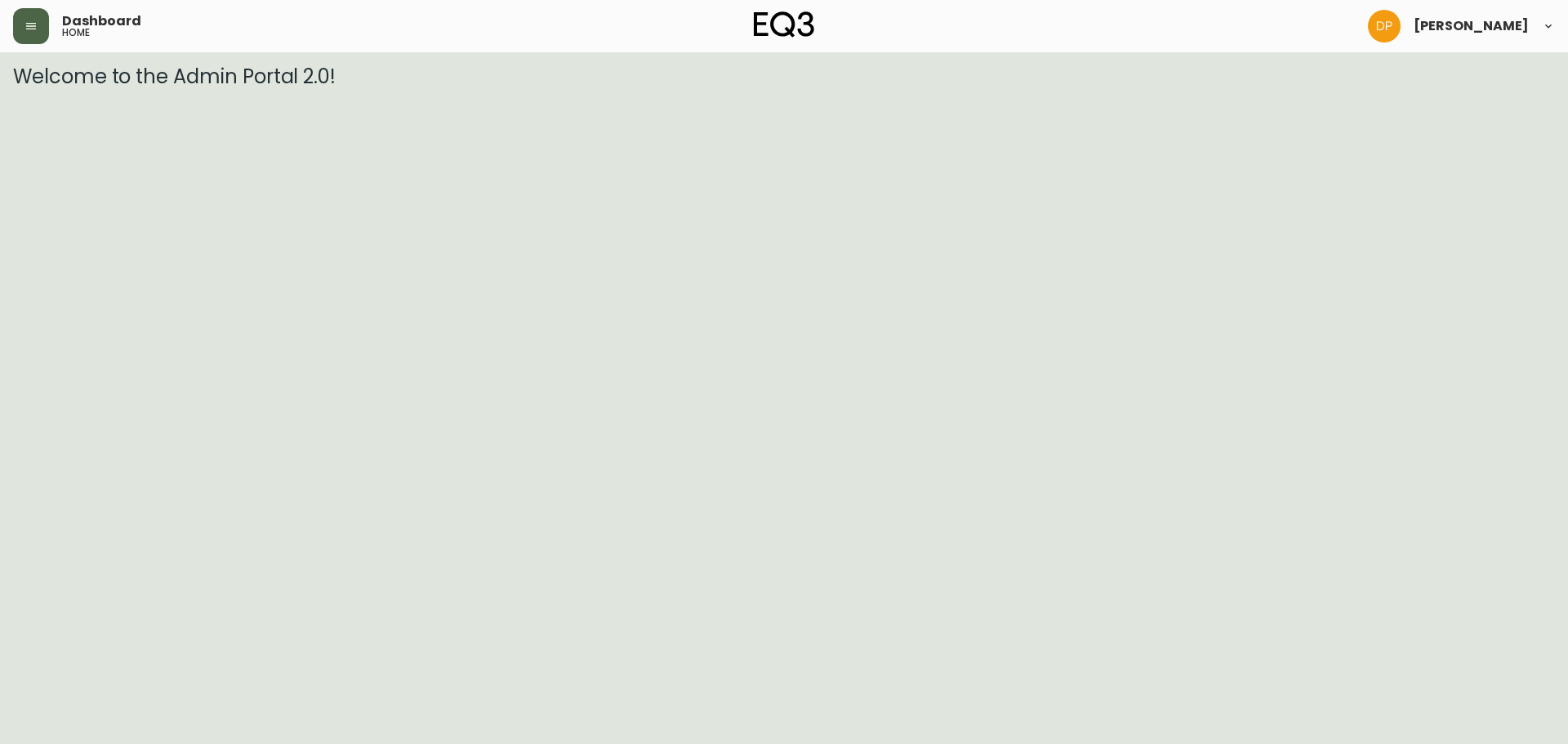
click at [46, 25] on button "button" at bounding box center [31, 26] width 36 height 36
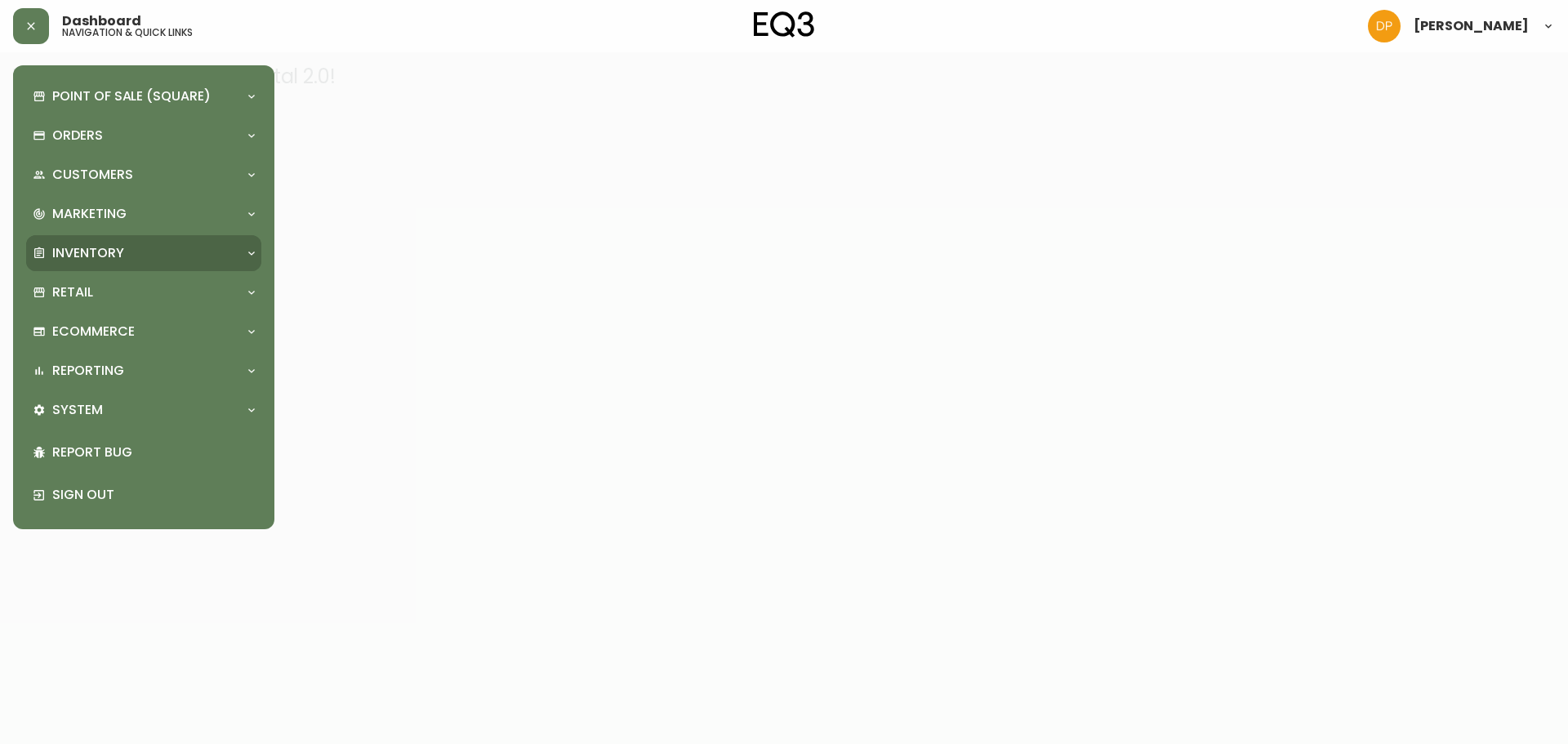
click at [116, 259] on p "Inventory" at bounding box center [88, 253] width 72 height 18
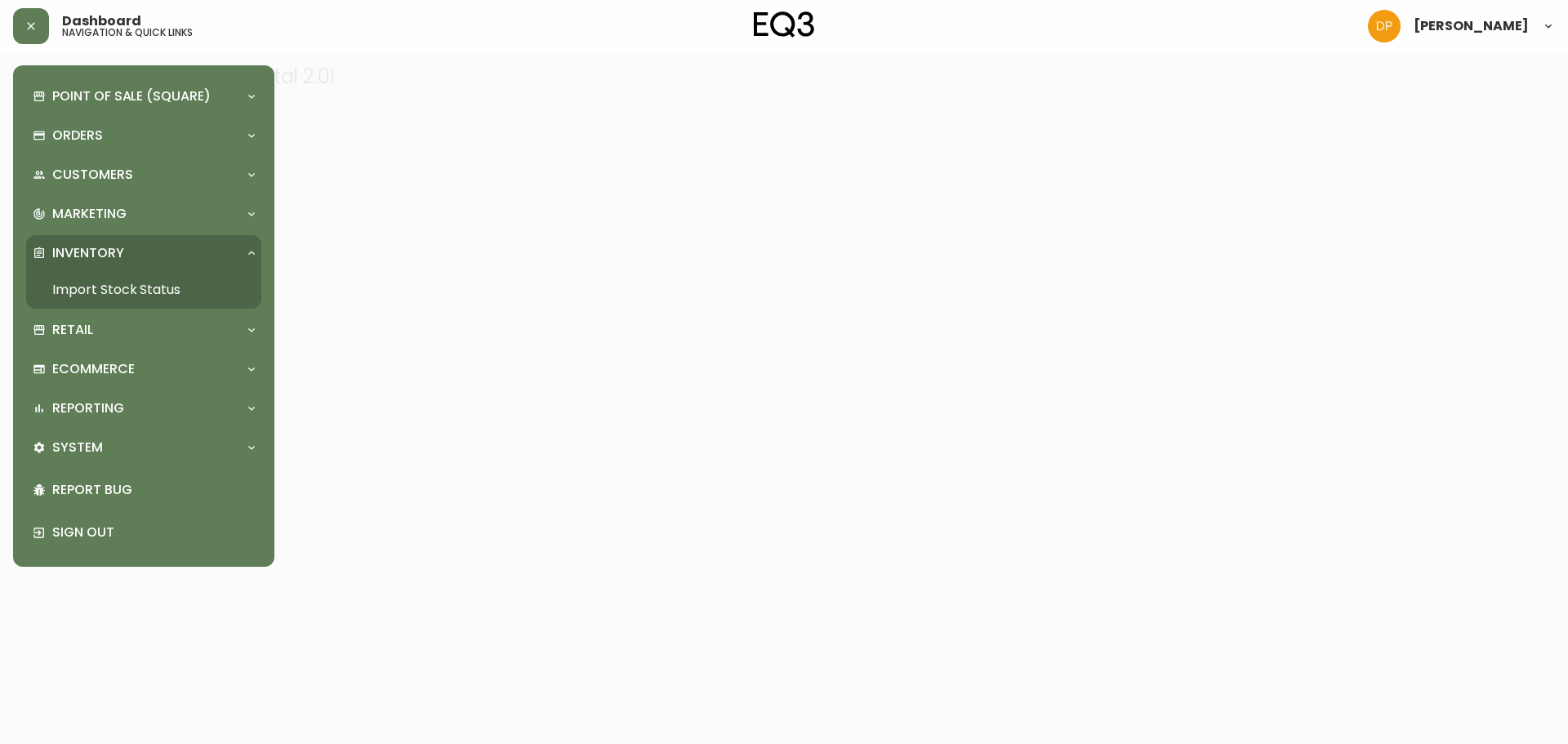
click at [136, 290] on link "Import Stock Status" at bounding box center [144, 290] width 235 height 38
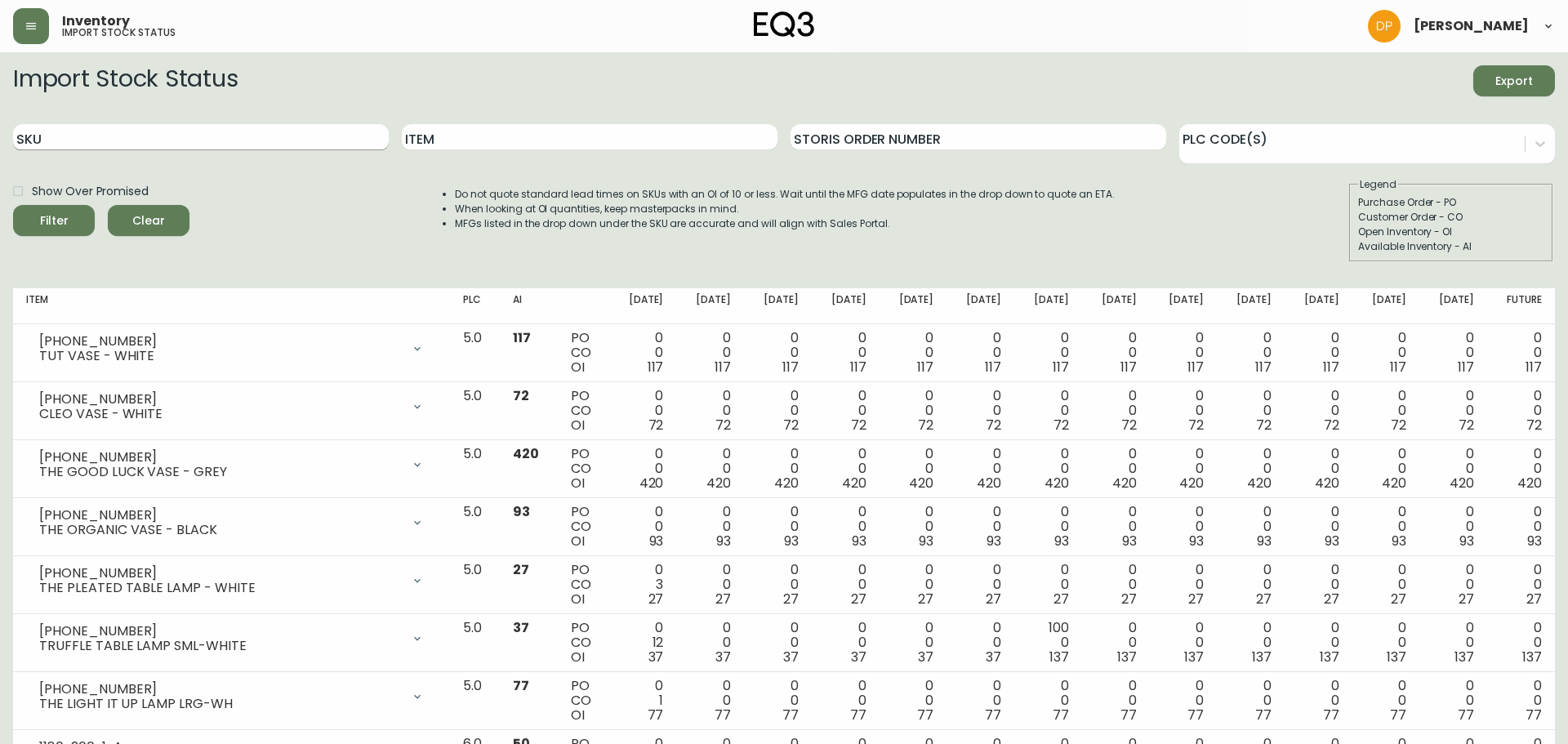
click at [238, 136] on input "SKU" at bounding box center [200, 137] width 376 height 26
paste input "3020-377-13"
type input "3020-377-13"
click at [63, 217] on div "Filter" at bounding box center [55, 221] width 28 height 21
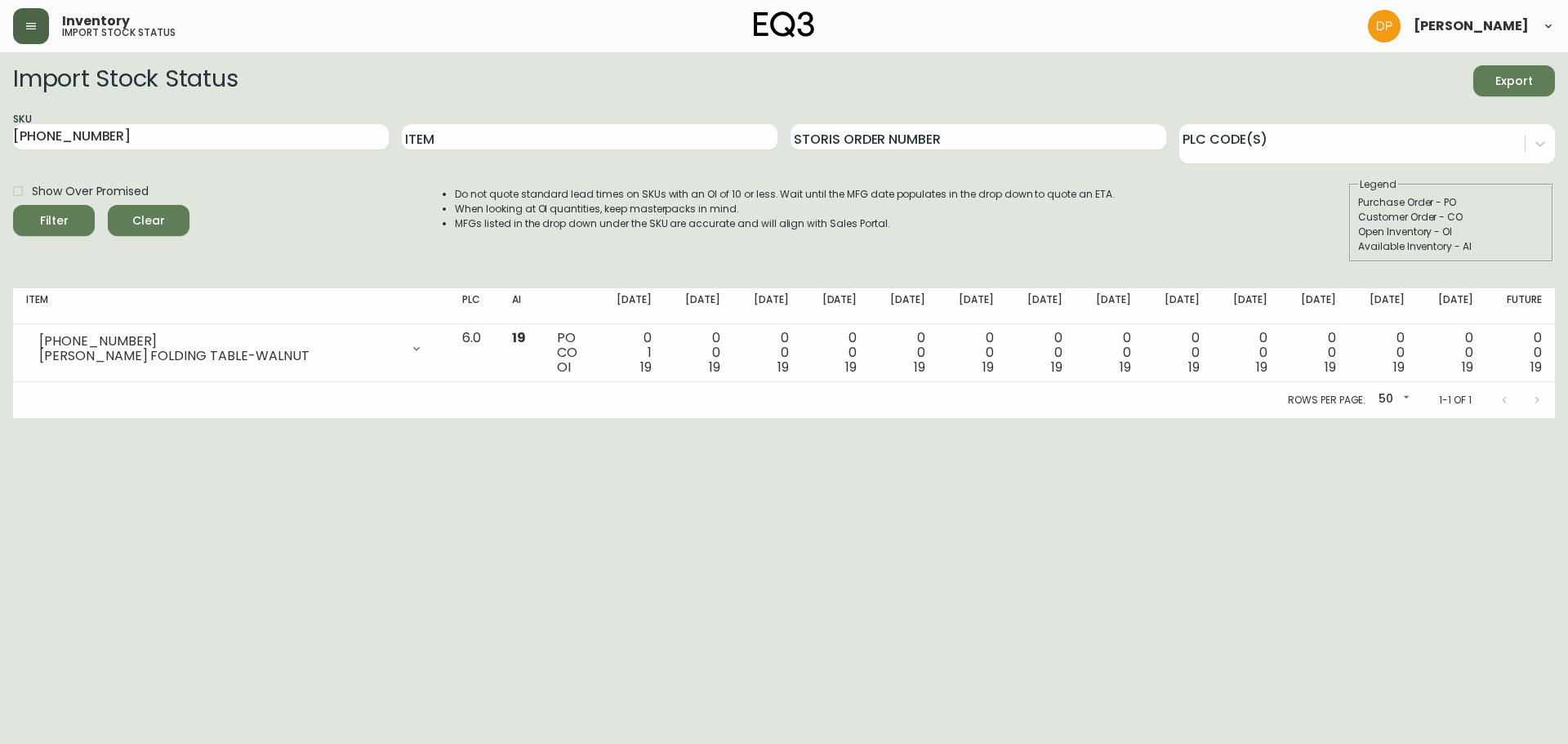
click at [17, 9] on button "button" at bounding box center [31, 26] width 36 height 36
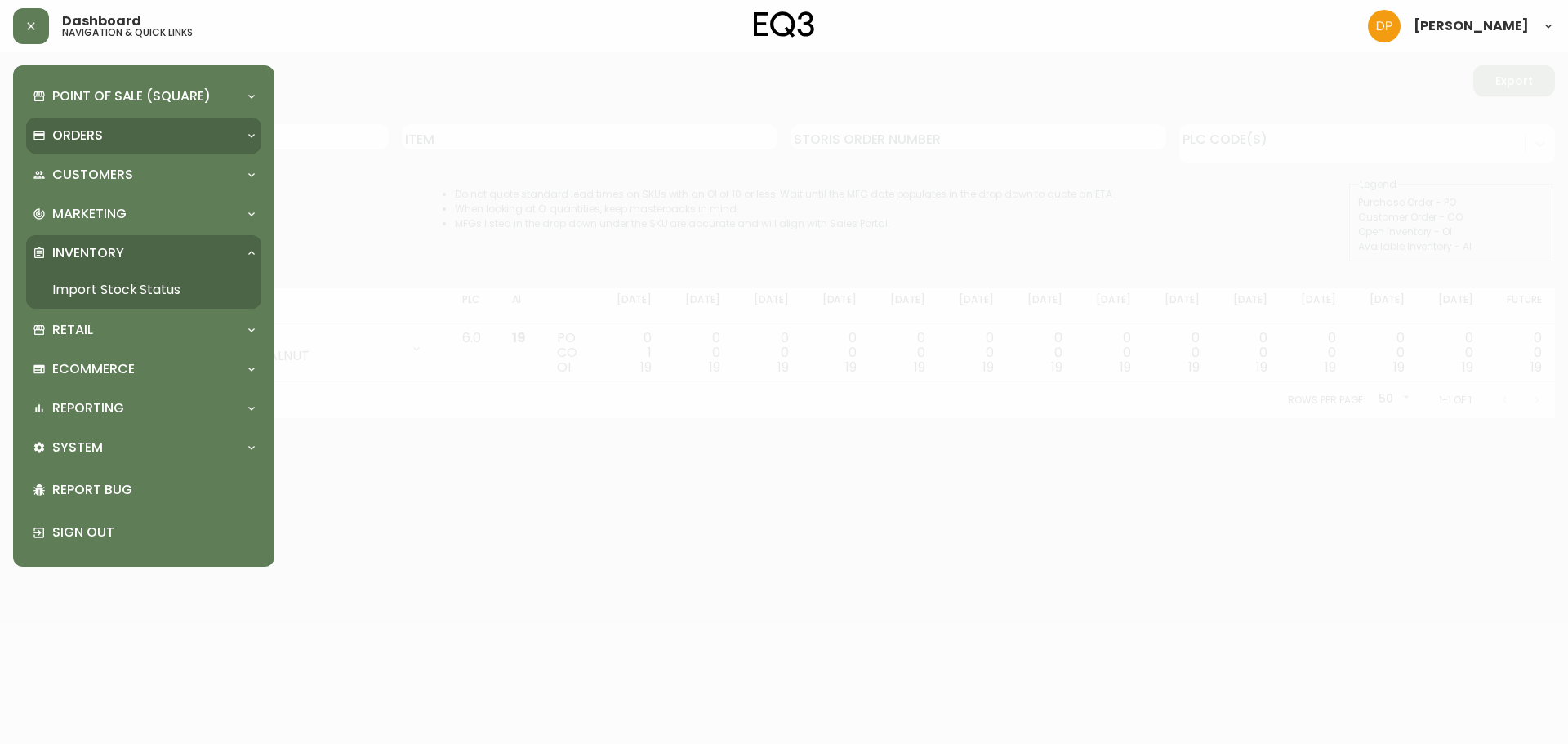
click at [64, 140] on p "Orders" at bounding box center [78, 135] width 51 height 18
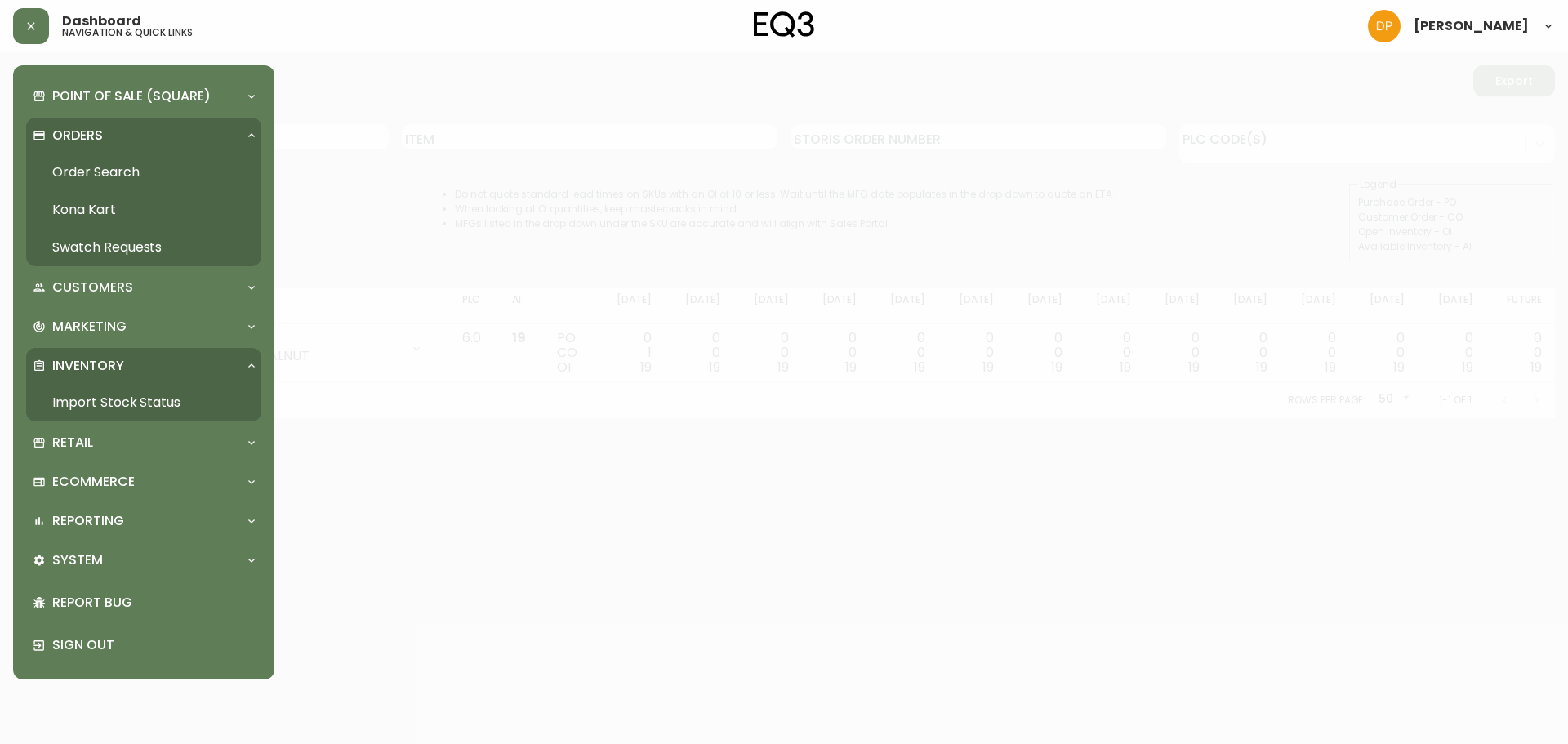
click at [151, 158] on link "Order Search" at bounding box center [144, 172] width 235 height 38
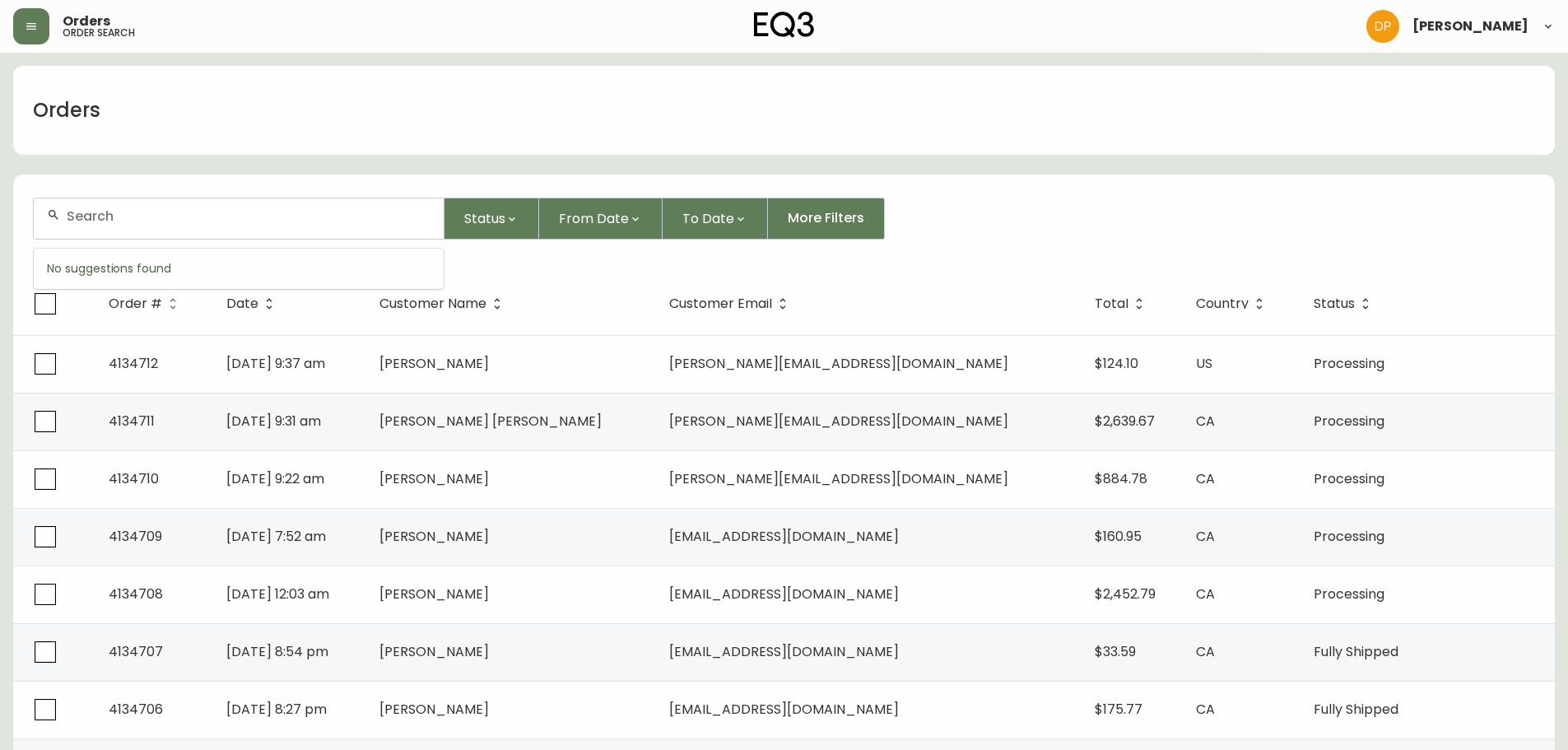
drag, startPoint x: 164, startPoint y: 223, endPoint x: 139, endPoint y: 220, distance: 25.2
click at [139, 220] on input "text" at bounding box center [249, 216] width 364 height 15
type input "4134271"
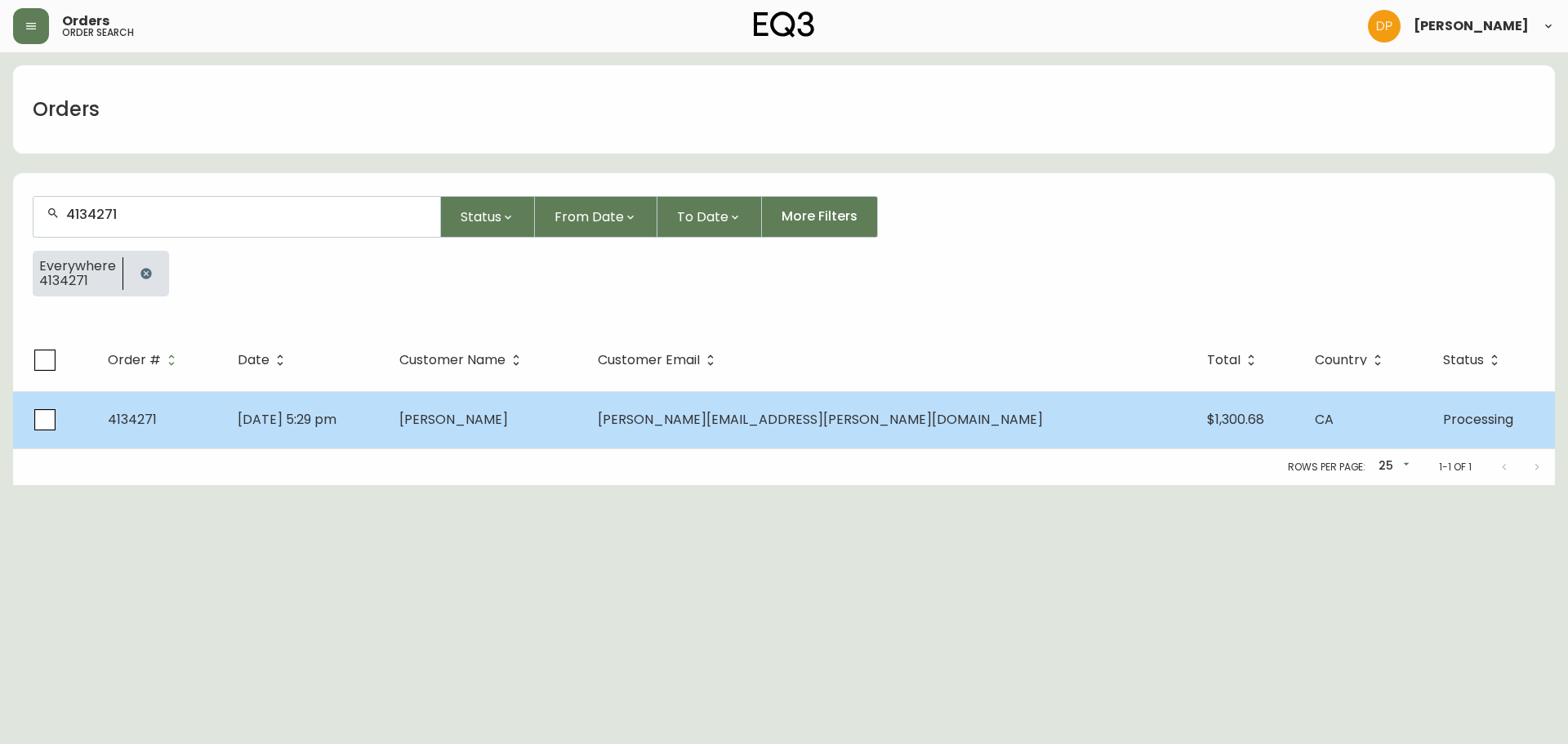
click at [387, 402] on td "Jul 21 2025, 5:29 pm" at bounding box center [306, 419] width 162 height 57
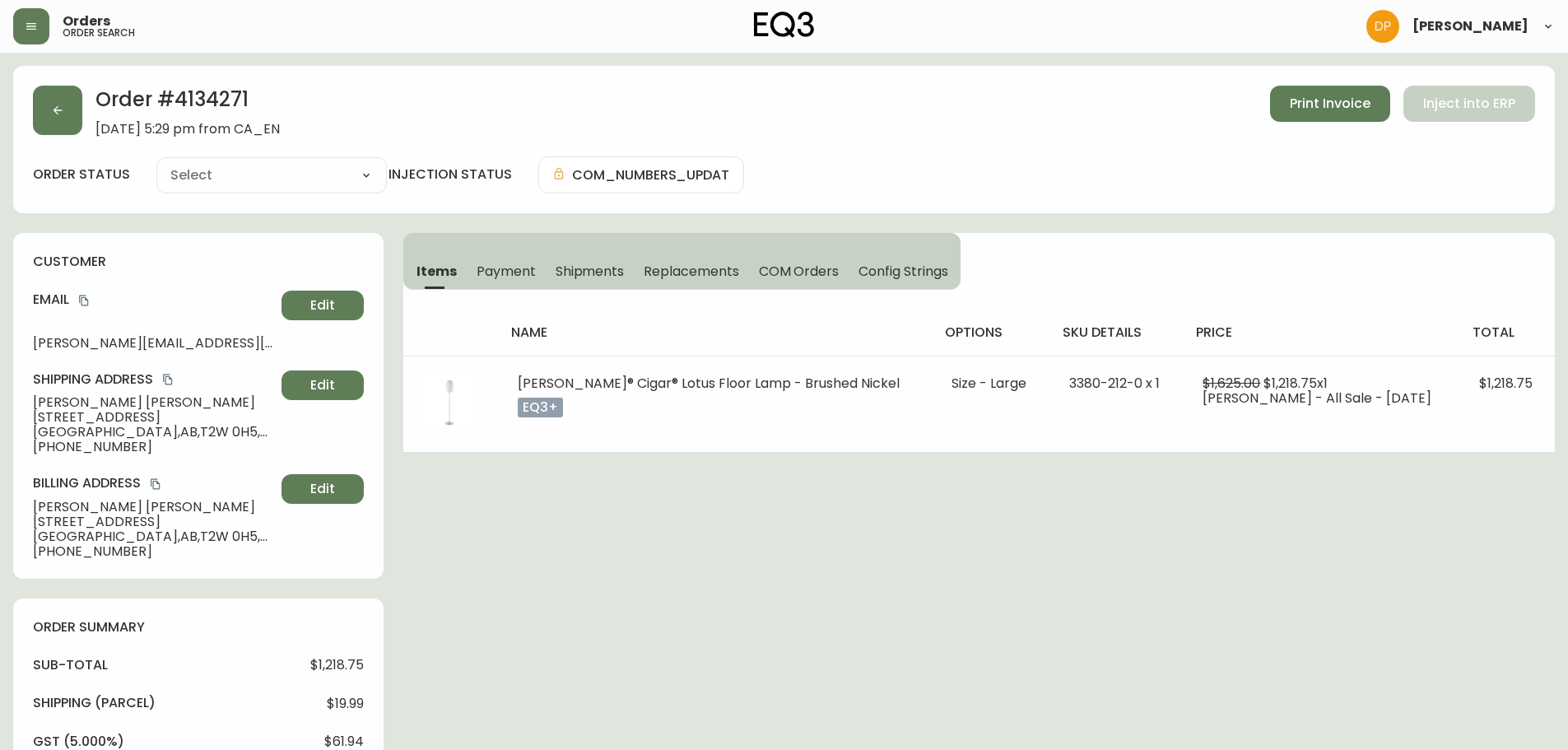
type input "Processing"
select select "PROCESSING"
click at [216, 98] on h2 "Order # 4134271" at bounding box center [188, 103] width 184 height 36
copy h2 "4134271"
